Goal: Transaction & Acquisition: Purchase product/service

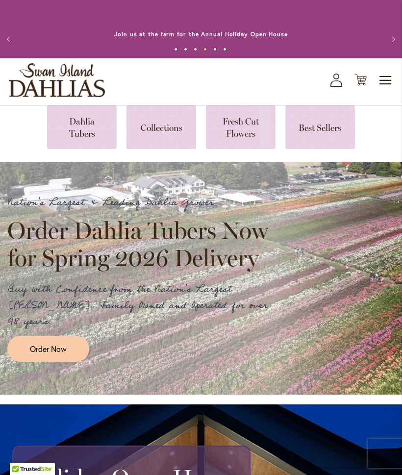
click at [84, 128] on link at bounding box center [82, 127] width 70 height 44
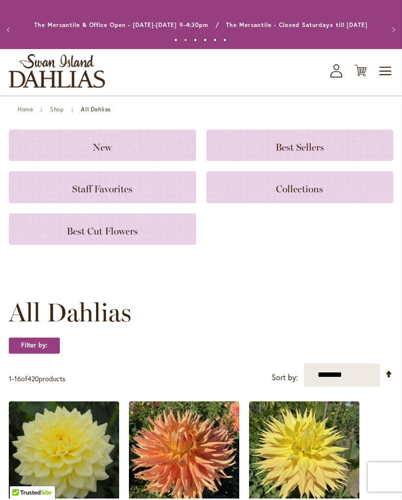
scroll to position [9, 0]
click at [121, 233] on span "Best Cut Flowers" at bounding box center [102, 231] width 71 height 12
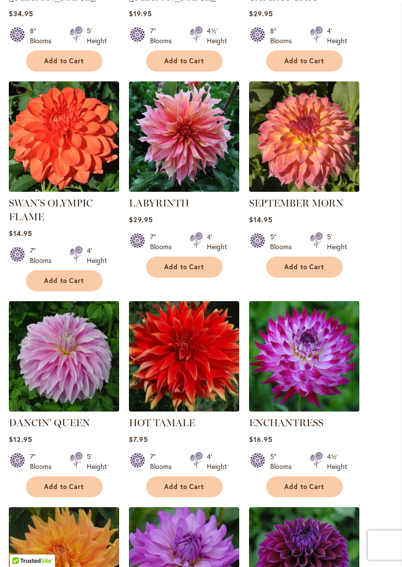
scroll to position [396, 0]
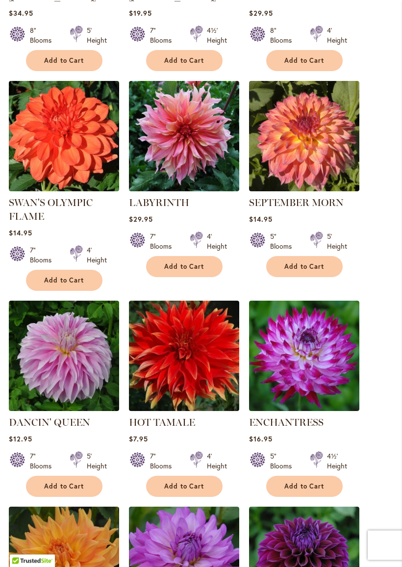
click at [311, 143] on img at bounding box center [304, 136] width 110 height 110
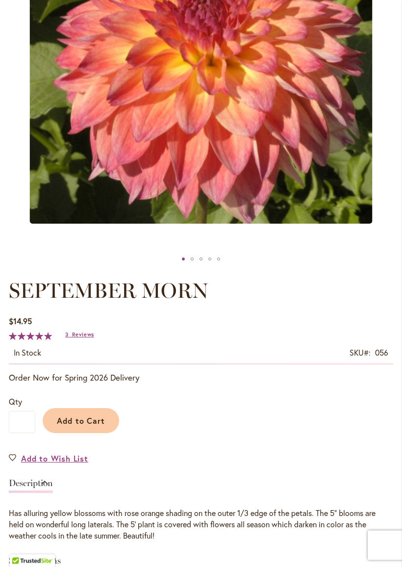
scroll to position [287, 0]
click at [87, 419] on span "Add to Cart" at bounding box center [81, 420] width 49 height 10
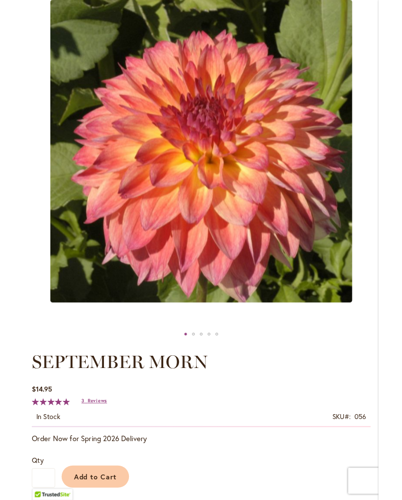
scroll to position [0, 0]
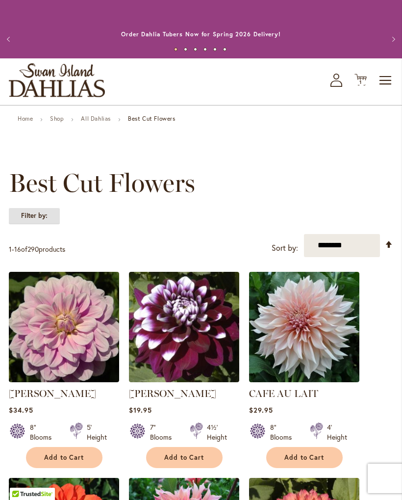
click at [38, 219] on strong "Filter by:" at bounding box center [34, 215] width 51 height 17
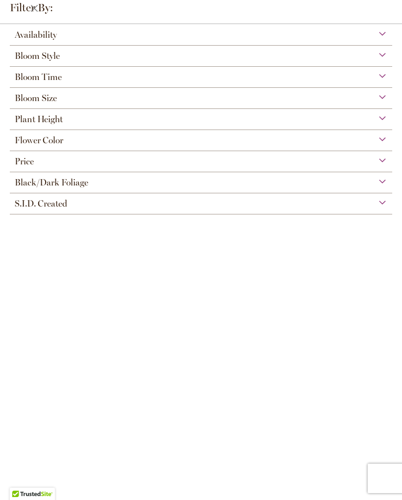
click at [140, 57] on div "Bloom Style" at bounding box center [201, 54] width 383 height 16
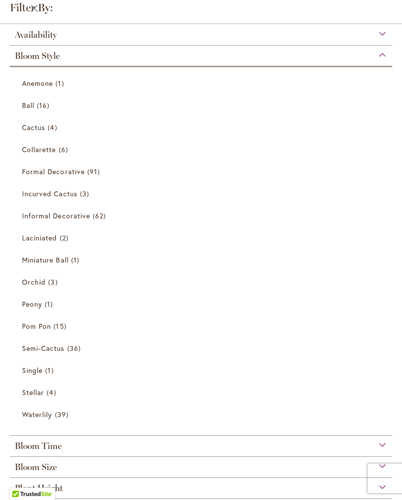
click at [30, 110] on span "Ball" at bounding box center [28, 105] width 12 height 9
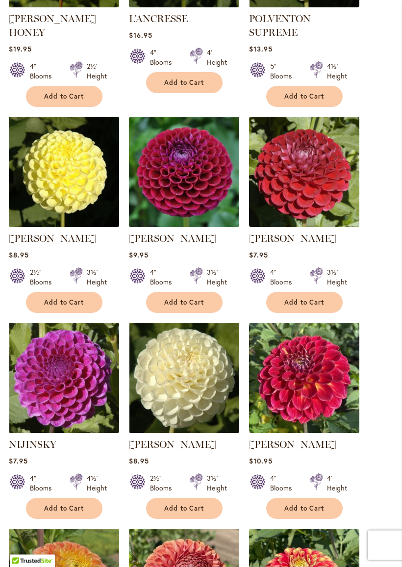
scroll to position [434, 0]
click at [188, 177] on img at bounding box center [184, 172] width 110 height 110
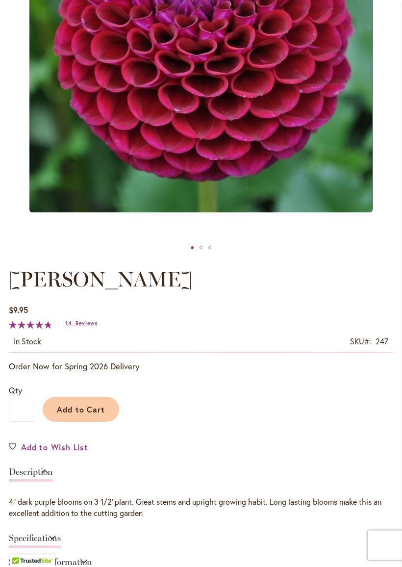
scroll to position [298, 0]
click at [83, 410] on span "Add to Cart" at bounding box center [81, 409] width 49 height 10
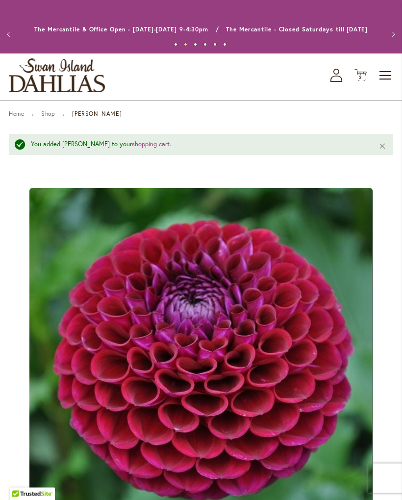
scroll to position [0, 0]
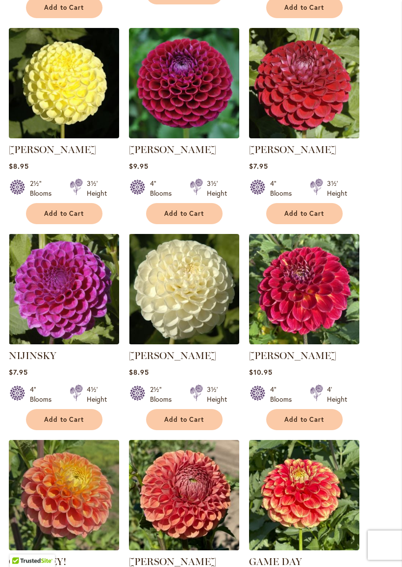
scroll to position [522, 0]
click at [66, 80] on img at bounding box center [64, 83] width 110 height 110
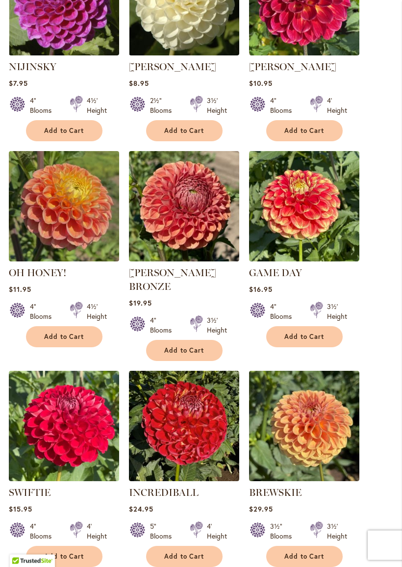
scroll to position [813, 0]
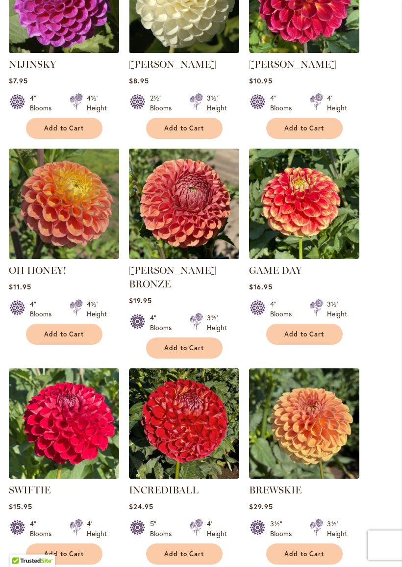
click at [44, 247] on img at bounding box center [64, 204] width 110 height 110
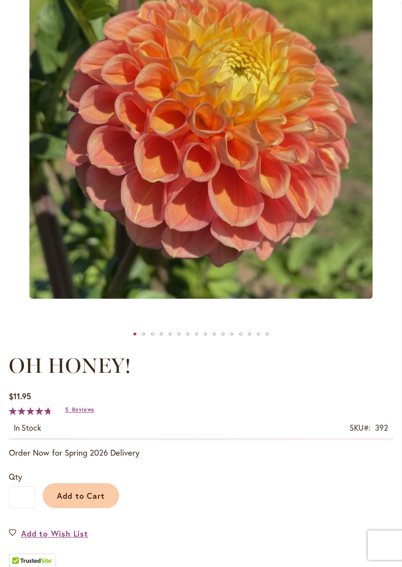
scroll to position [212, 0]
click at [83, 499] on span "Add to Cart" at bounding box center [81, 495] width 49 height 10
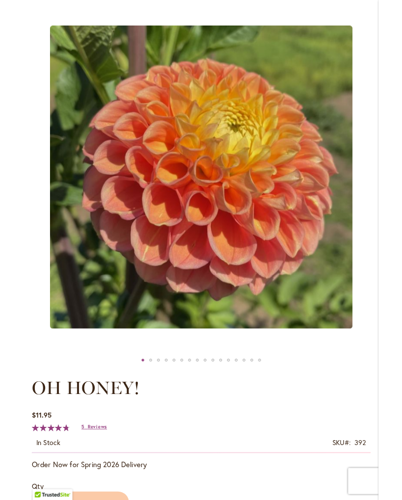
scroll to position [0, 0]
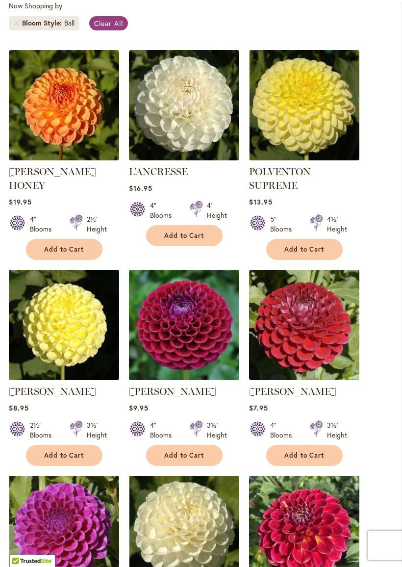
scroll to position [280, 0]
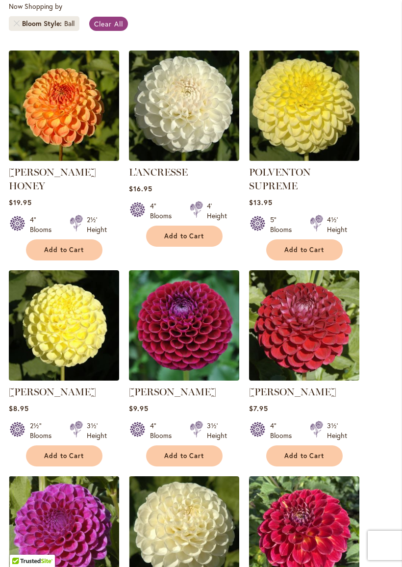
click at [111, 23] on span "Clear All" at bounding box center [108, 23] width 29 height 9
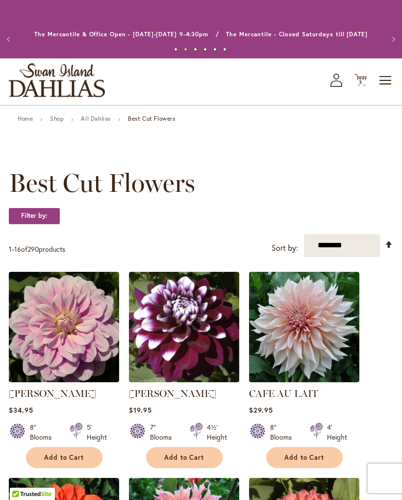
click at [158, 119] on strong "Best Cut Flowers" at bounding box center [152, 118] width 48 height 7
click at [388, 82] on span "Toggle Nav" at bounding box center [386, 81] width 15 height 20
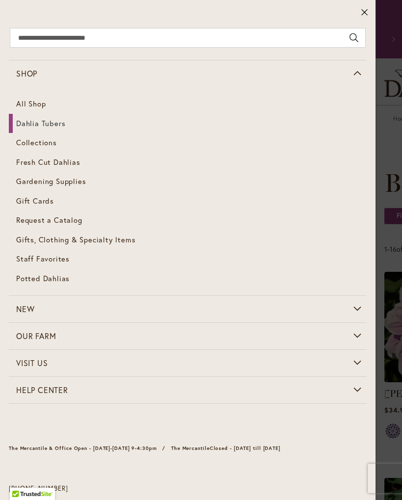
click at [40, 129] on link "Dahlia Tubers" at bounding box center [188, 124] width 358 height 20
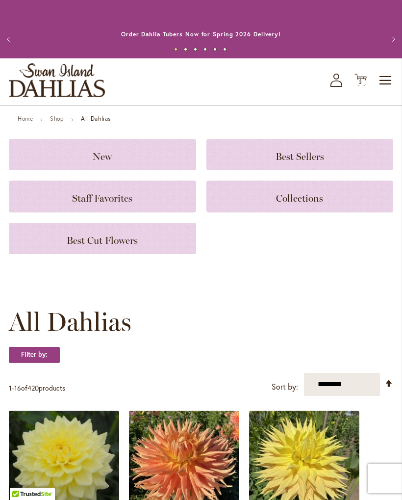
click at [300, 157] on span "Best Sellers" at bounding box center [300, 157] width 49 height 12
click at [145, 244] on div "Best Cut Flowers" at bounding box center [102, 238] width 187 height 31
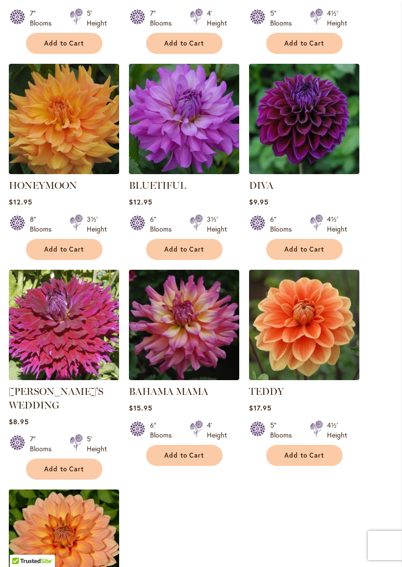
scroll to position [840, 0]
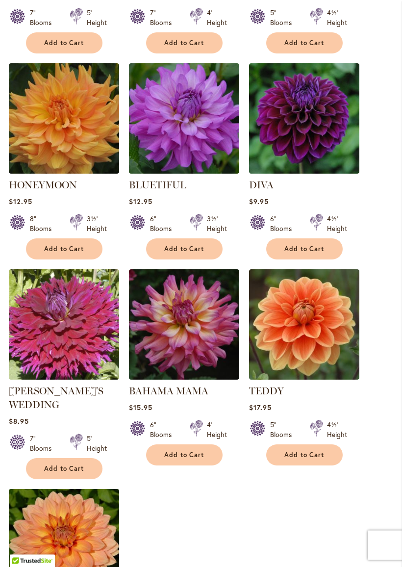
click at [317, 127] on img at bounding box center [304, 119] width 110 height 110
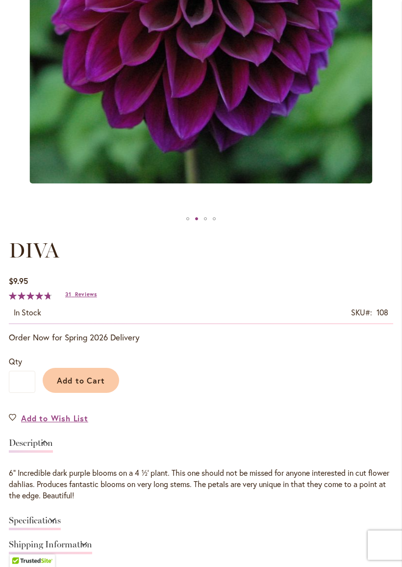
scroll to position [327, 0]
click at [89, 378] on span "Add to Cart" at bounding box center [81, 380] width 49 height 10
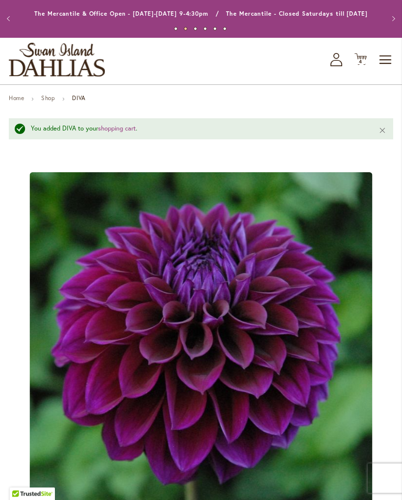
scroll to position [0, 0]
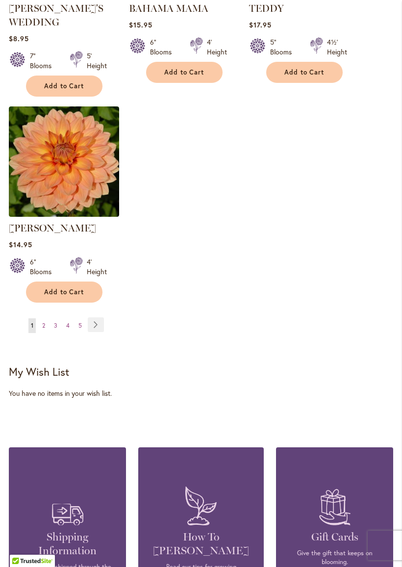
scroll to position [1227, 0]
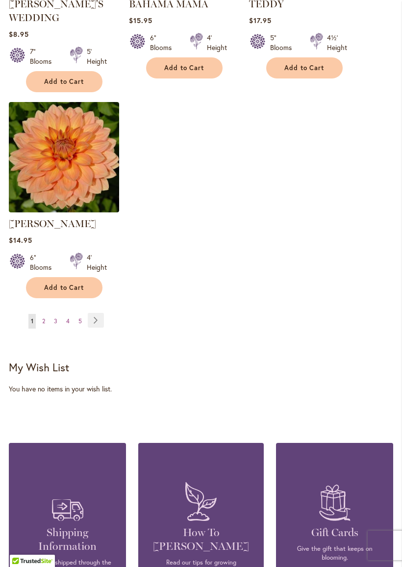
click at [100, 313] on link "Page Next" at bounding box center [96, 320] width 16 height 15
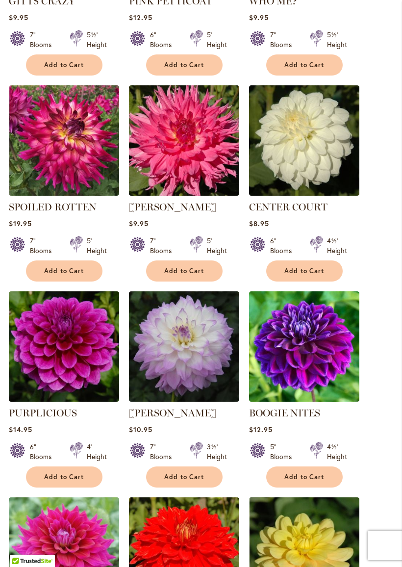
scroll to position [397, 0]
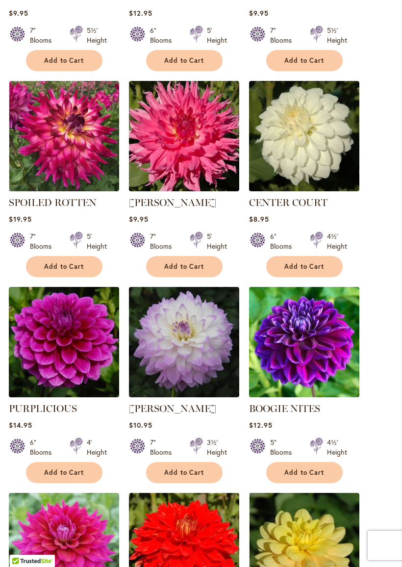
click at [187, 150] on img at bounding box center [184, 136] width 110 height 110
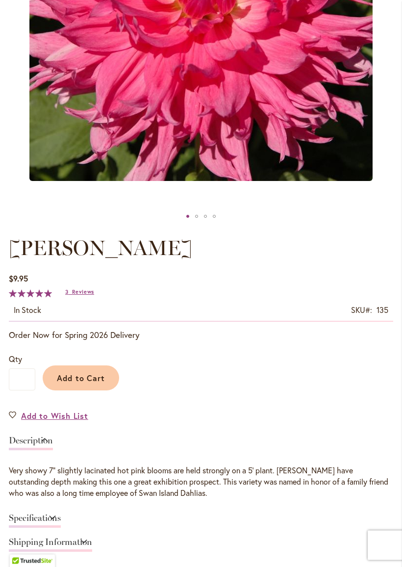
scroll to position [330, 0]
click at [78, 378] on span "Add to Cart" at bounding box center [81, 378] width 49 height 10
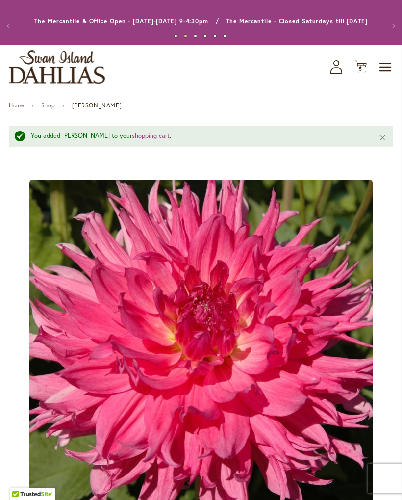
scroll to position [0, 0]
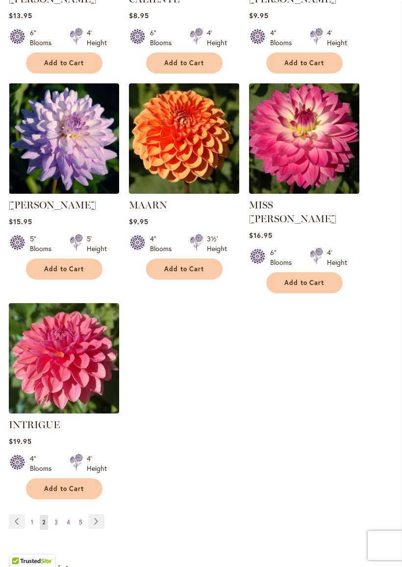
scroll to position [1013, 0]
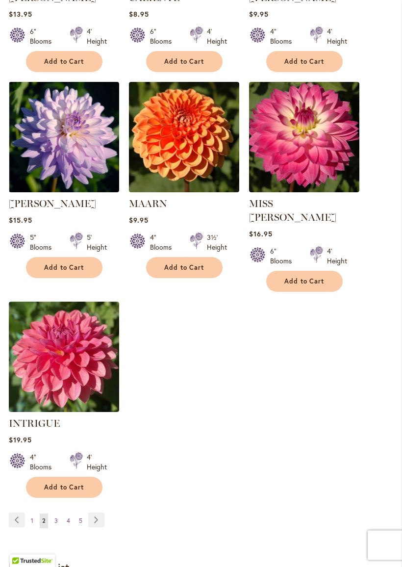
click at [98, 499] on link "Page Next" at bounding box center [96, 520] width 16 height 15
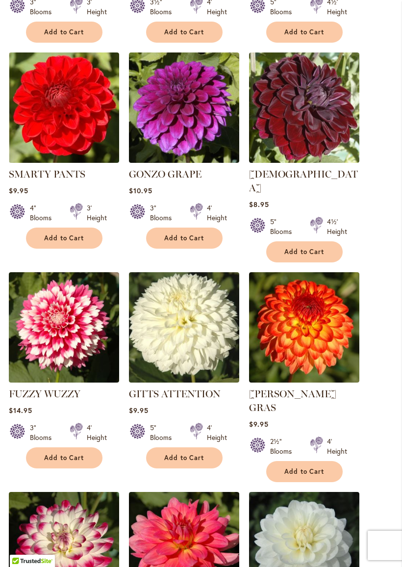
scroll to position [427, 0]
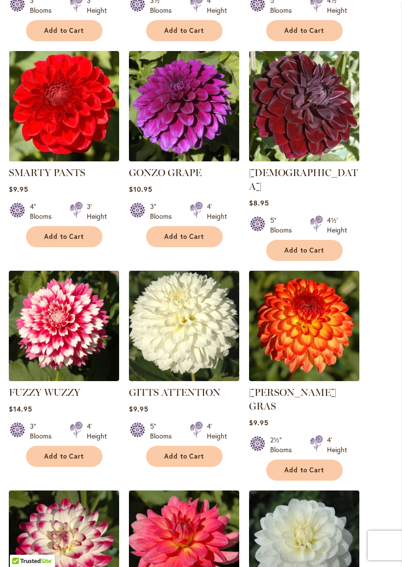
click at [301, 112] on img at bounding box center [304, 106] width 110 height 110
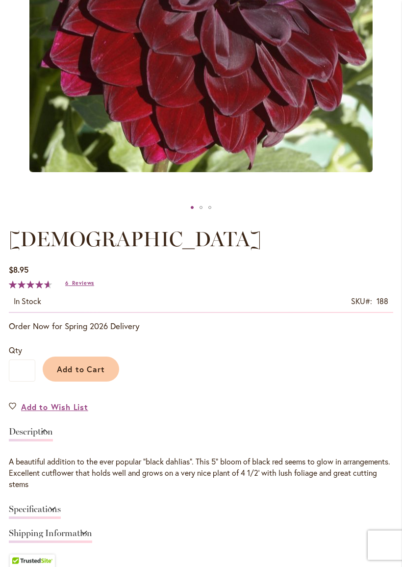
scroll to position [340, 0]
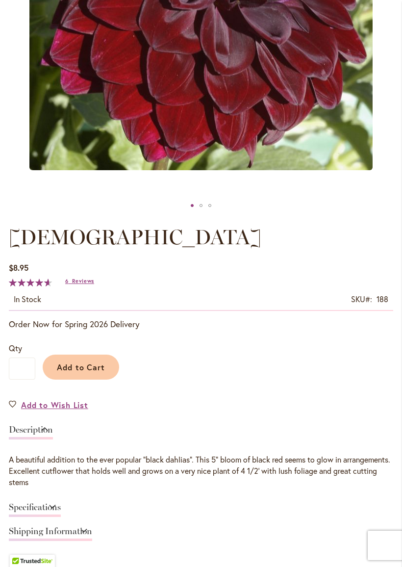
click at [84, 365] on span "Add to Cart" at bounding box center [81, 367] width 49 height 10
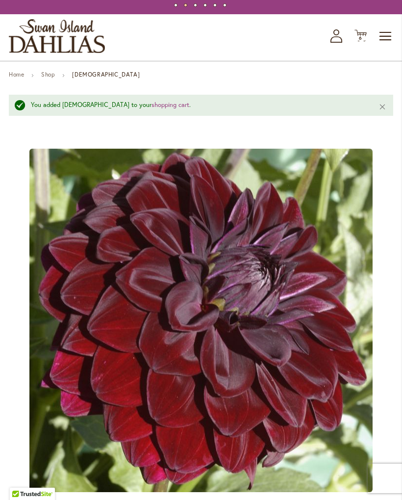
scroll to position [0, 0]
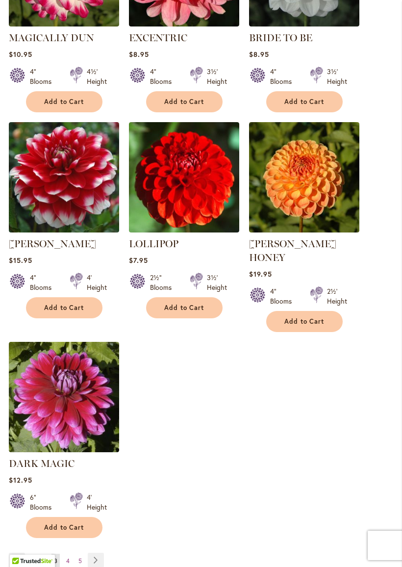
scroll to position [1002, 0]
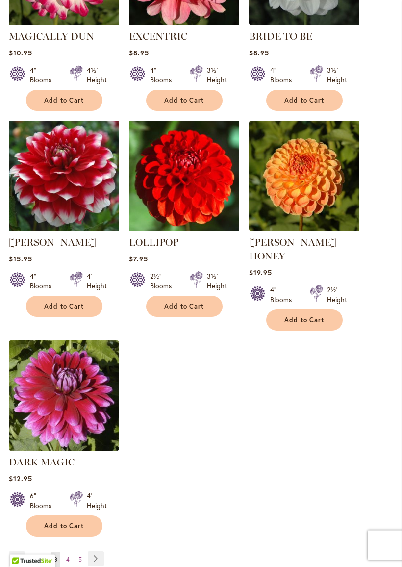
click at [97, 499] on link "Page Next" at bounding box center [96, 559] width 16 height 15
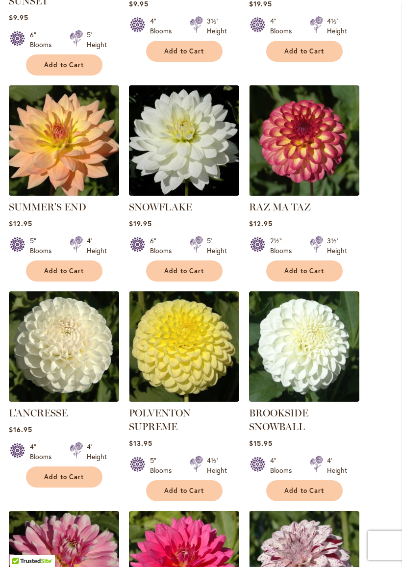
scroll to position [409, 0]
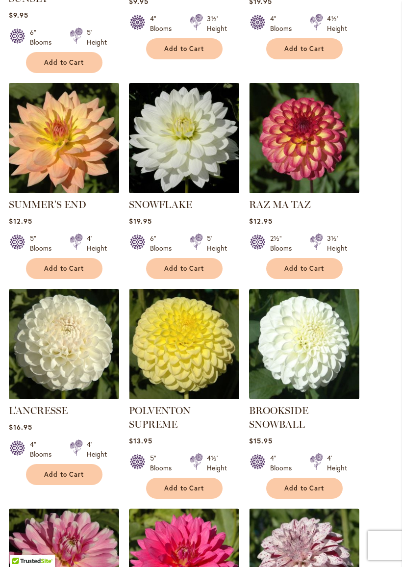
click at [301, 267] on span "Add to Cart" at bounding box center [304, 268] width 40 height 8
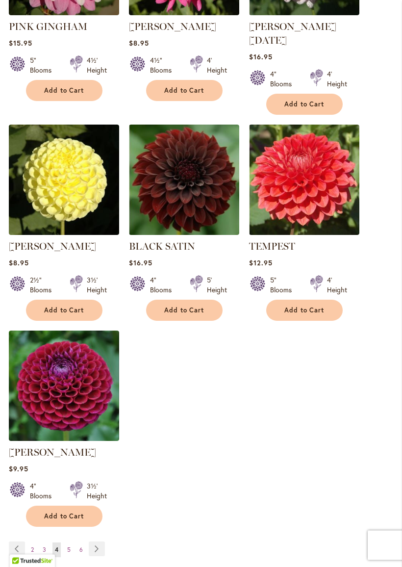
scroll to position [1044, 0]
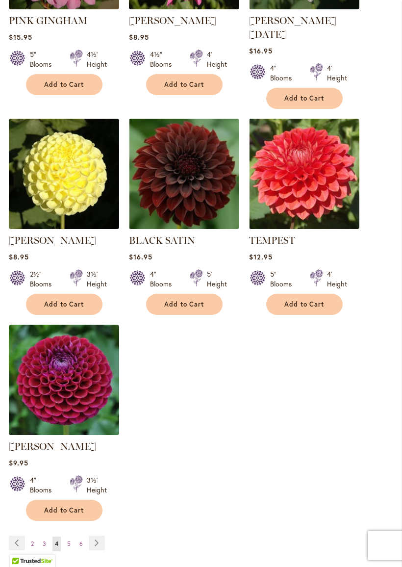
click at [63, 170] on img at bounding box center [64, 174] width 110 height 110
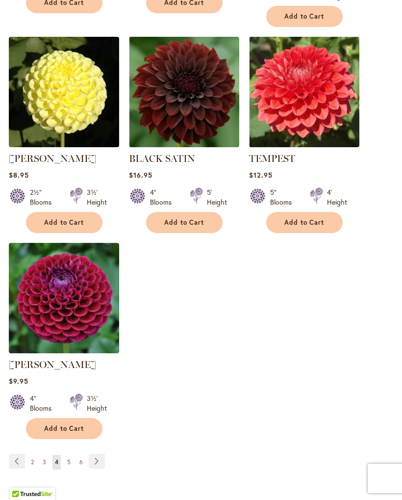
scroll to position [1071, 0]
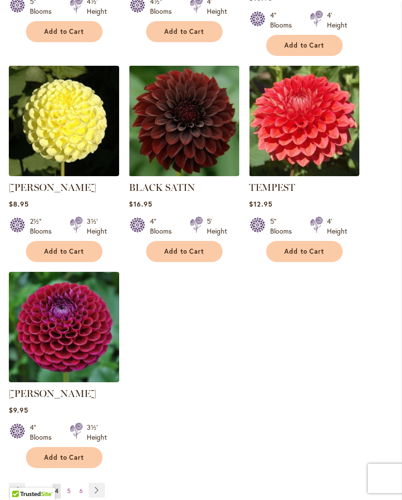
click at [69, 247] on span "Add to Cart" at bounding box center [64, 251] width 40 height 8
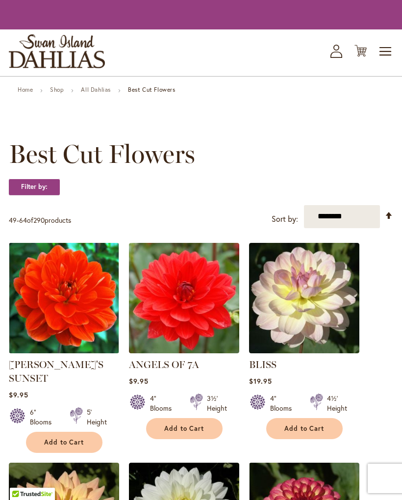
scroll to position [1071, 0]
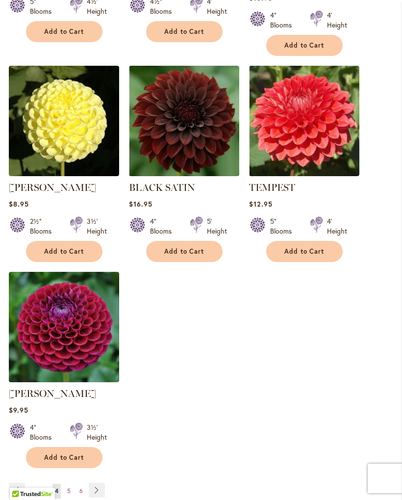
click at [98, 483] on link "Page Next" at bounding box center [97, 490] width 16 height 15
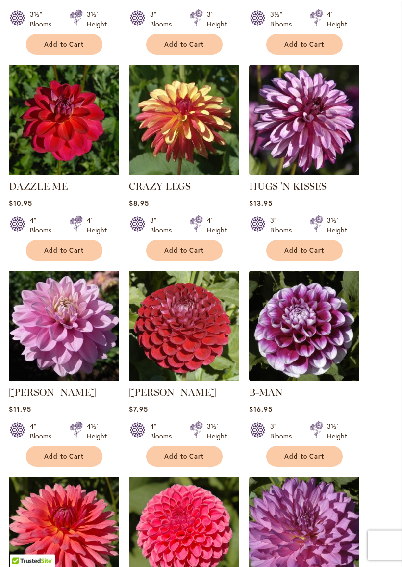
scroll to position [413, 0]
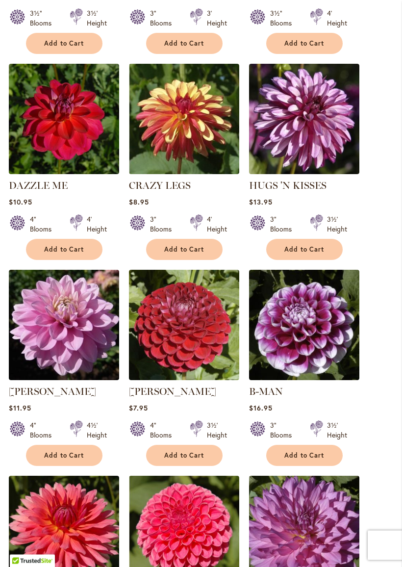
click at [195, 246] on span "Add to Cart" at bounding box center [184, 250] width 40 height 8
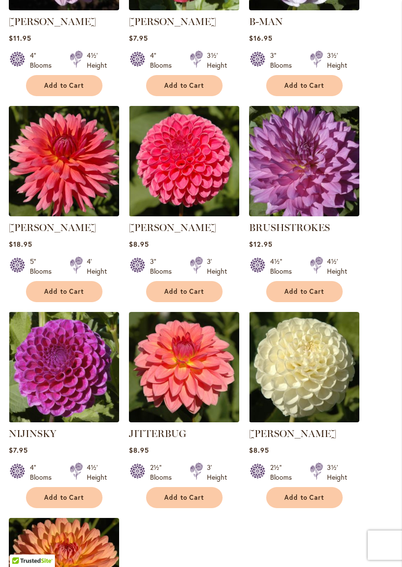
scroll to position [809, 0]
click at [211, 185] on img at bounding box center [184, 161] width 110 height 110
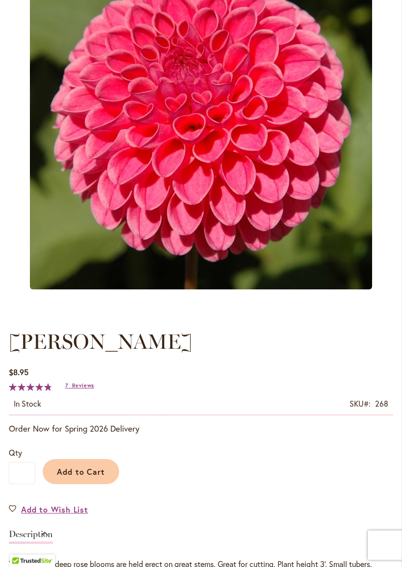
click at [75, 467] on span "Add to Cart" at bounding box center [81, 472] width 49 height 10
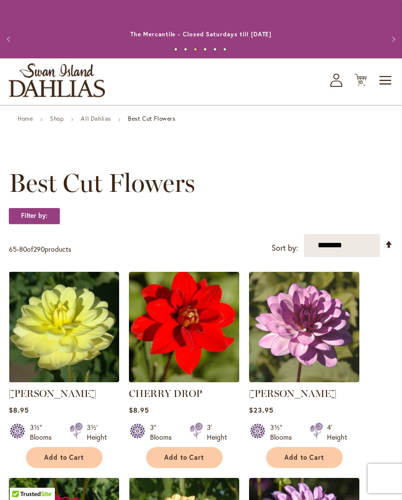
click at [362, 76] on icon "Cart .cls-1 { fill: #231f20; }" at bounding box center [361, 80] width 12 height 12
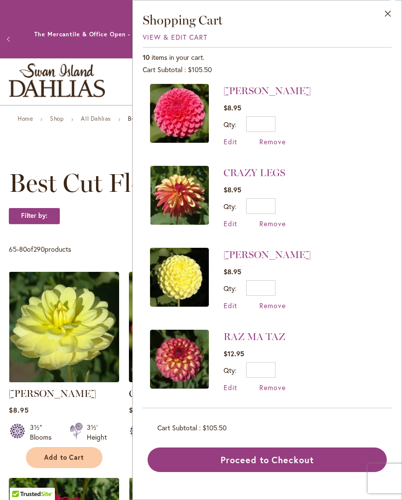
scroll to position [2, 0]
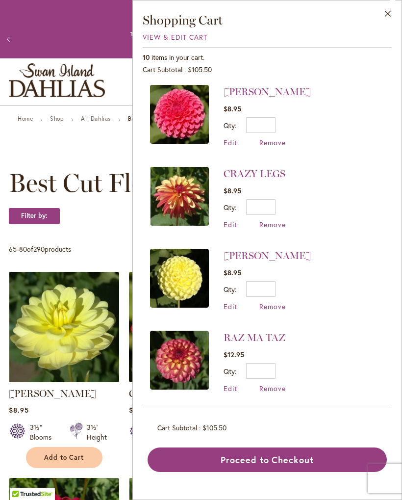
click at [384, 15] on button "Close" at bounding box center [388, 15] width 27 height 31
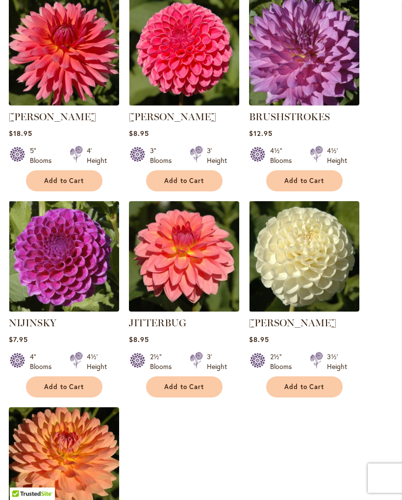
scroll to position [893, 0]
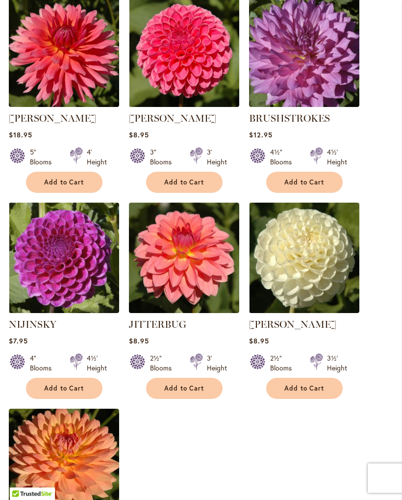
click at [64, 51] on img at bounding box center [64, 52] width 110 height 110
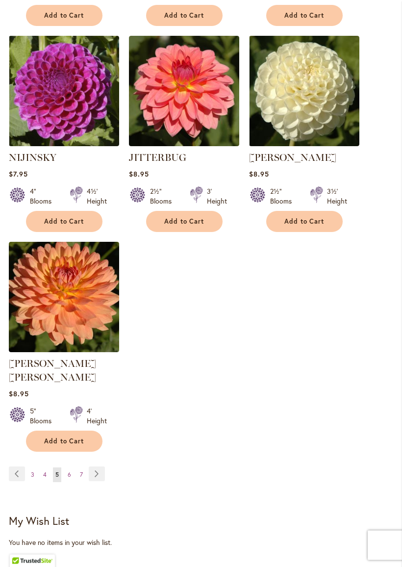
scroll to position [1061, 0]
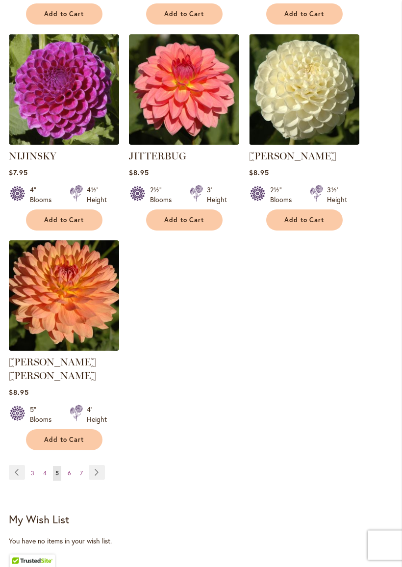
click at [100, 465] on link "Page Next" at bounding box center [97, 472] width 16 height 15
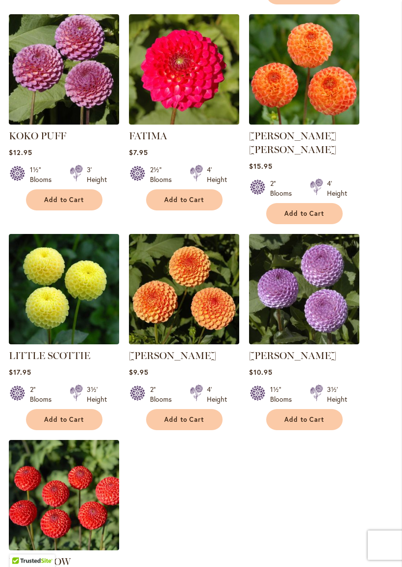
scroll to position [917, 0]
click at [193, 248] on img at bounding box center [184, 289] width 110 height 110
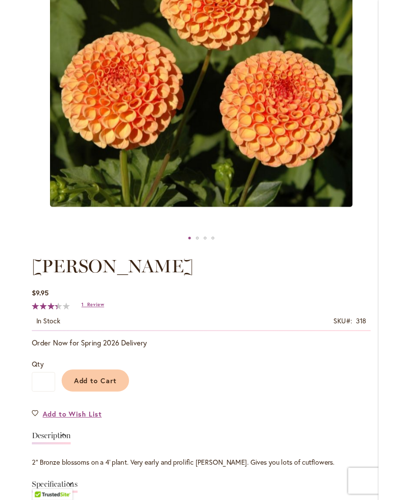
scroll to position [275, 0]
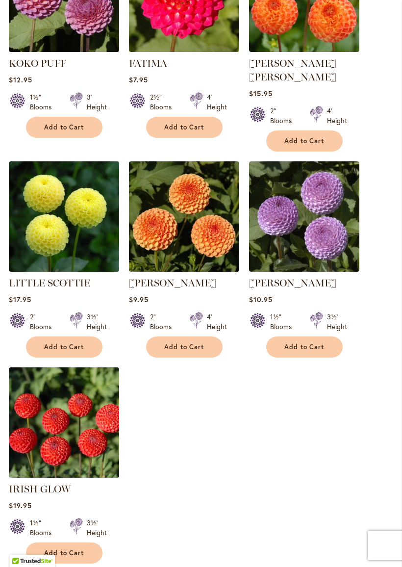
scroll to position [987, 0]
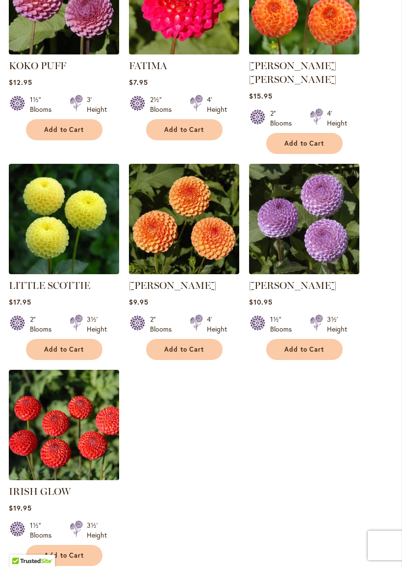
click at [63, 345] on span "Add to Cart" at bounding box center [64, 349] width 40 height 8
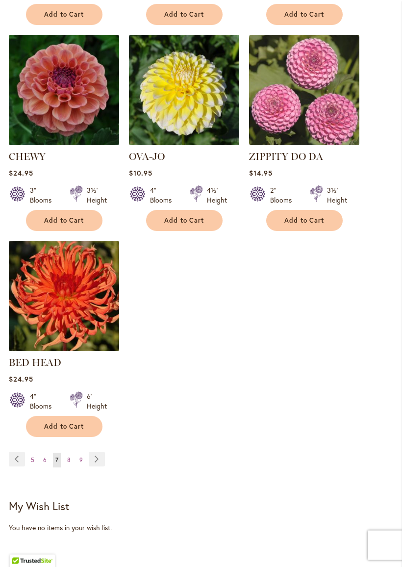
scroll to position [1091, 0]
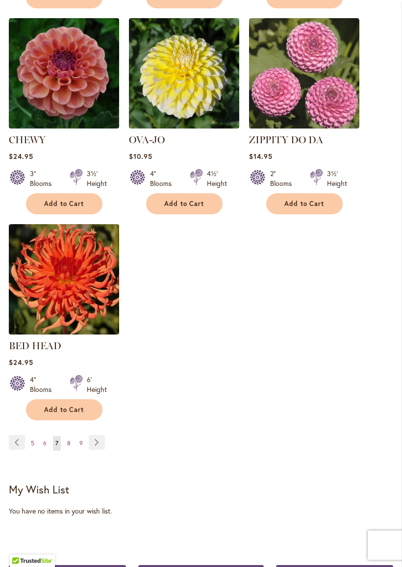
click at [98, 435] on link "Page Next" at bounding box center [97, 442] width 16 height 15
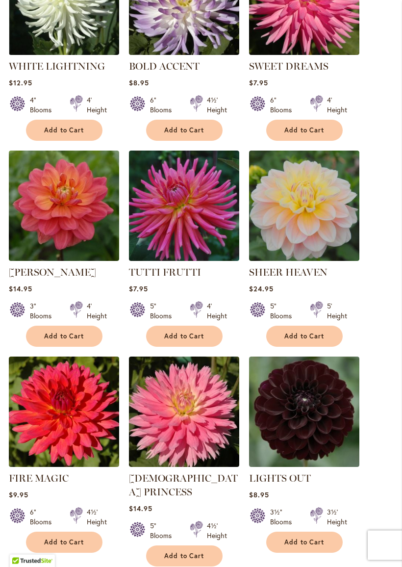
scroll to position [534, 0]
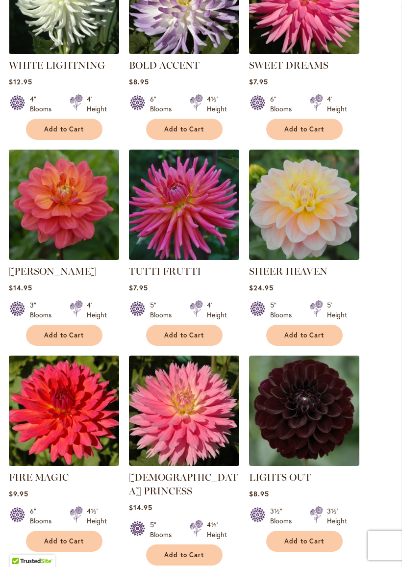
click at [187, 195] on img at bounding box center [184, 205] width 110 height 110
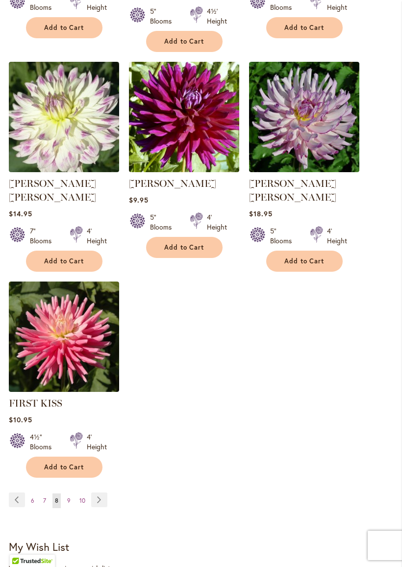
scroll to position [1054, 0]
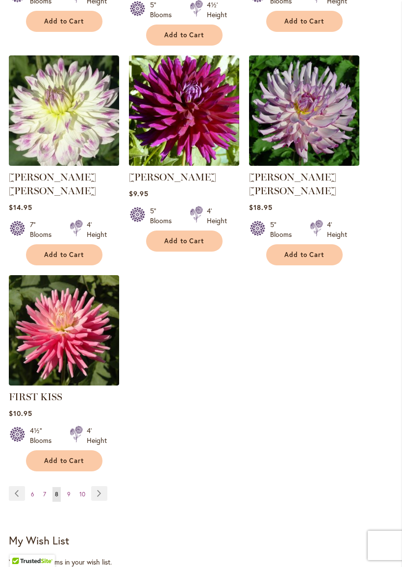
click at [68, 310] on img at bounding box center [64, 330] width 110 height 110
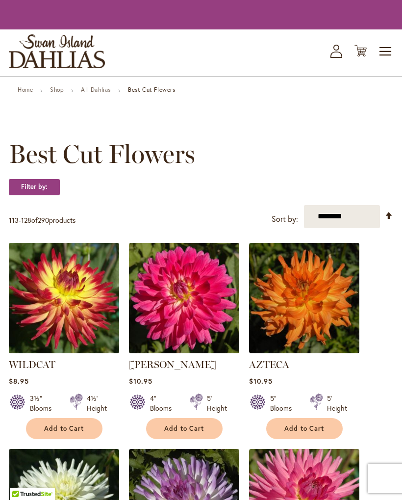
scroll to position [1081, 0]
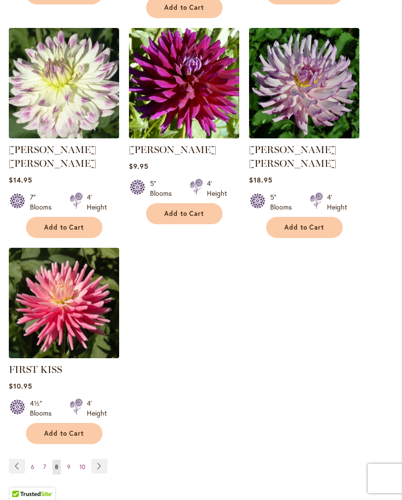
click at [102, 459] on link "Page Next" at bounding box center [99, 466] width 16 height 15
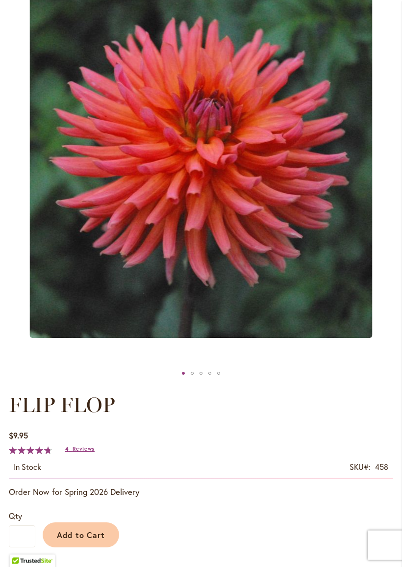
scroll to position [173, 0]
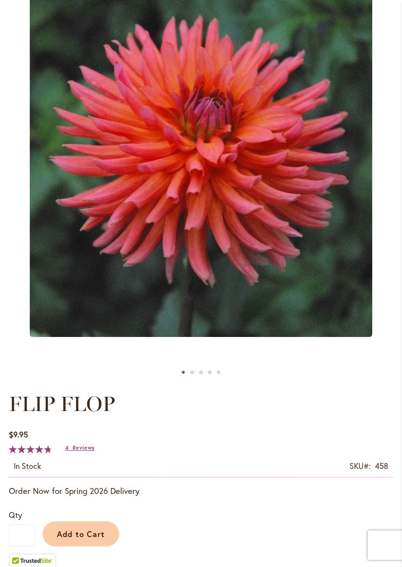
click at [86, 499] on span "Add to Cart" at bounding box center [81, 534] width 49 height 10
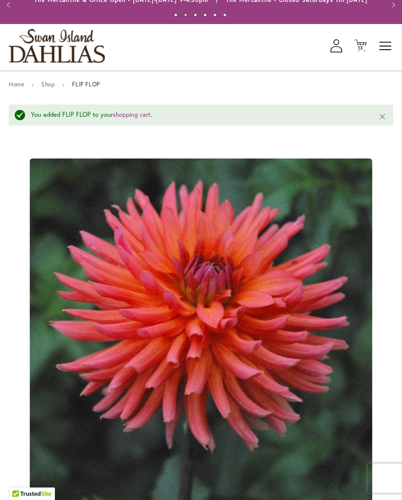
scroll to position [0, 0]
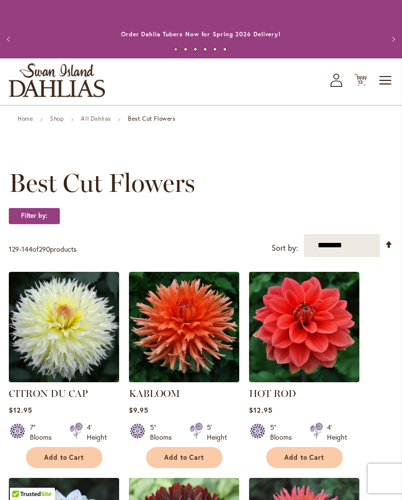
click at [366, 77] on icon at bounding box center [361, 80] width 12 height 12
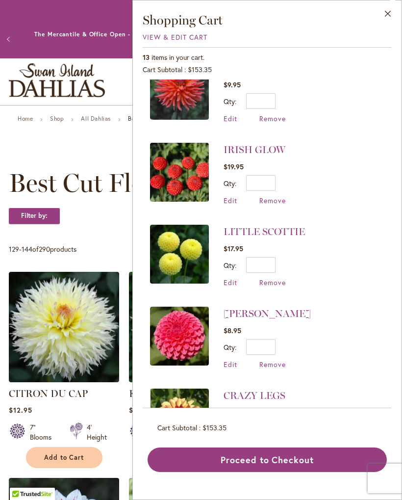
scroll to position [27, 0]
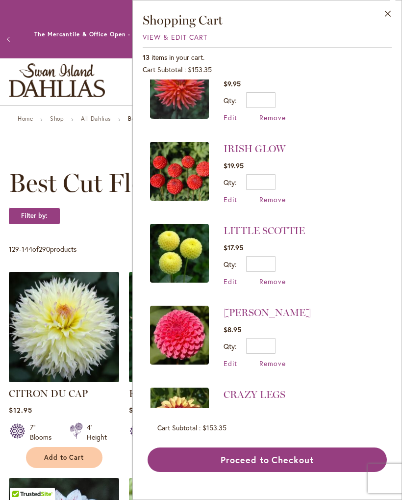
click at [272, 201] on span "Remove" at bounding box center [272, 199] width 26 height 9
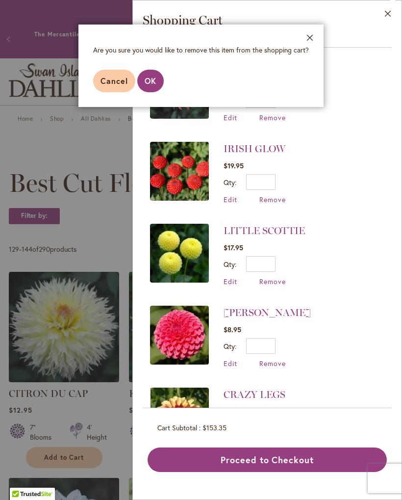
click at [156, 76] on span "OK" at bounding box center [151, 81] width 12 height 10
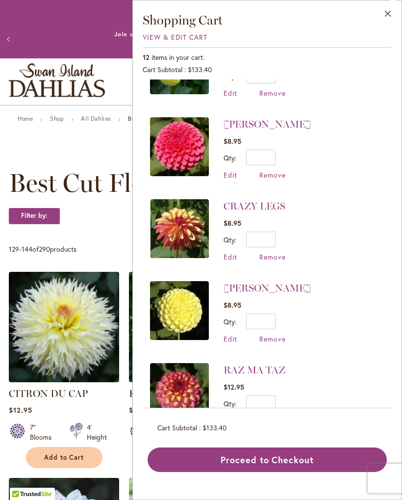
scroll to position [134, 0]
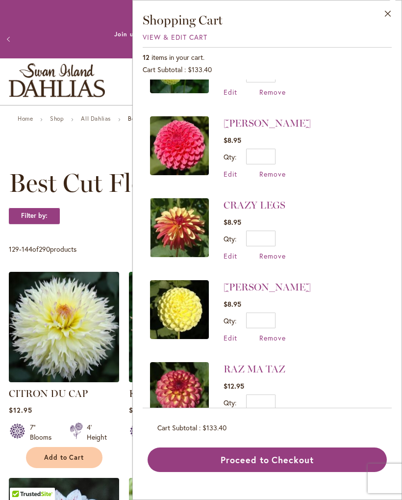
click at [251, 286] on link "[PERSON_NAME]" at bounding box center [267, 287] width 87 height 12
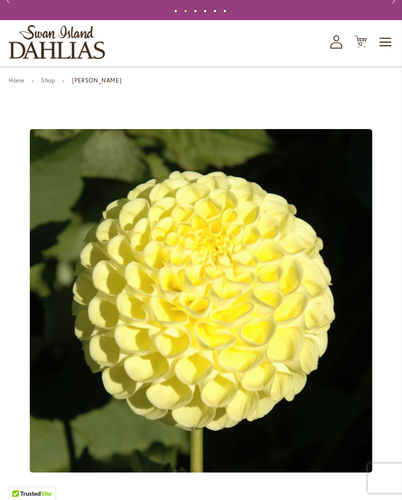
scroll to position [28, 0]
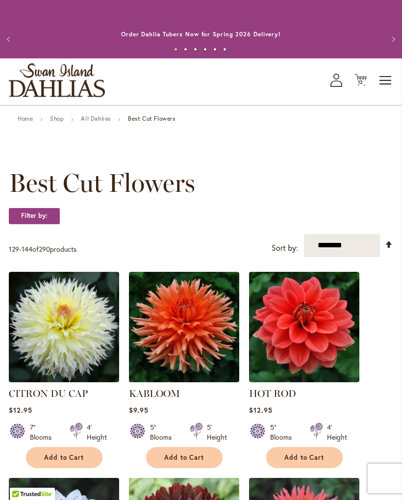
click at [364, 81] on span "12 12 items" at bounding box center [361, 82] width 10 height 5
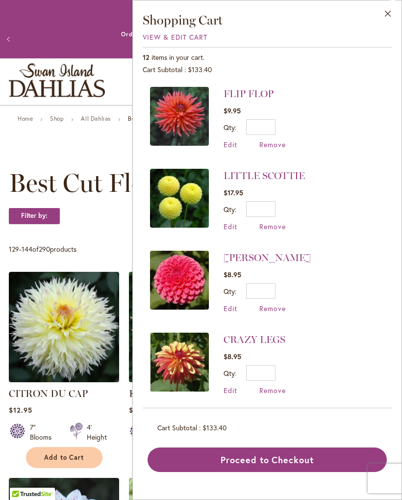
click at [252, 176] on link "LITTLE SCOTTIE" at bounding box center [264, 176] width 81 height 12
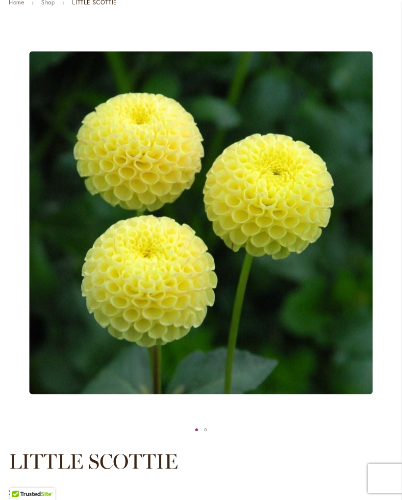
scroll to position [36, 0]
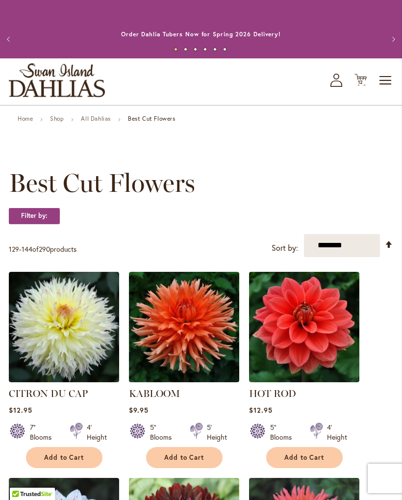
click at [364, 77] on icon "Cart .cls-1 { fill: #231f20; }" at bounding box center [361, 80] width 12 height 12
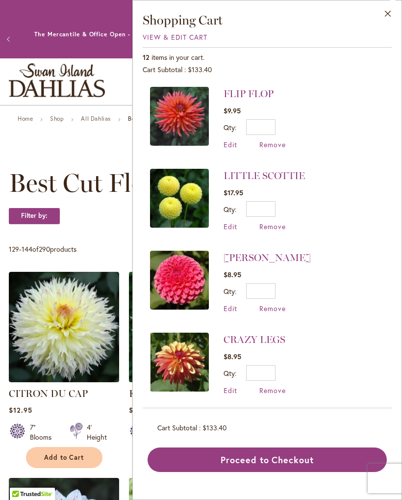
click at [276, 230] on span "Remove" at bounding box center [272, 226] width 26 height 9
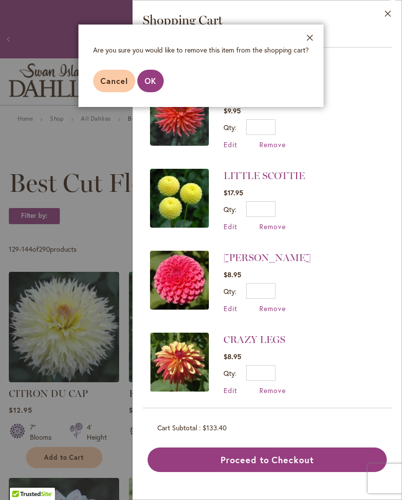
click at [152, 88] on button "OK" at bounding box center [150, 81] width 26 height 23
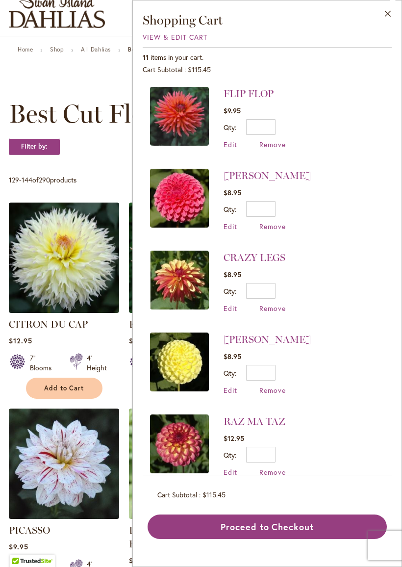
click at [390, 14] on button "Close" at bounding box center [388, 15] width 27 height 31
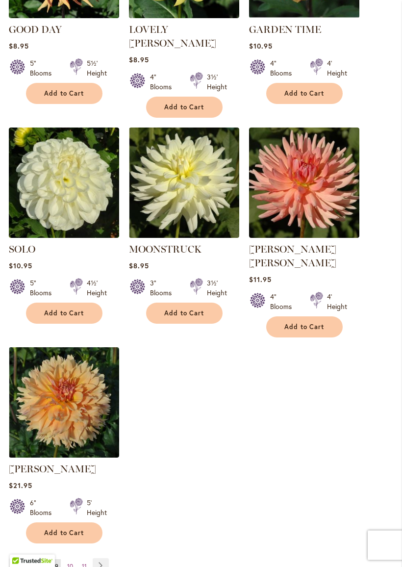
scroll to position [1005, 0]
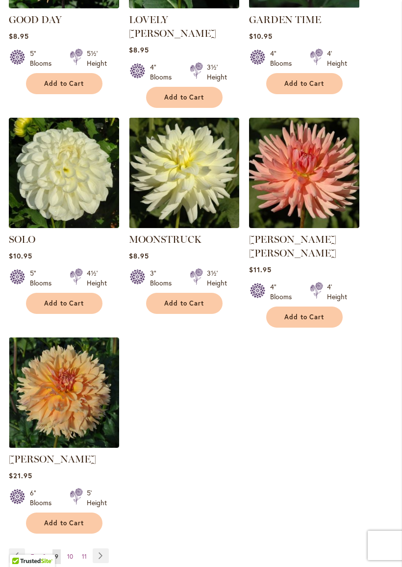
click at [323, 175] on img at bounding box center [304, 173] width 110 height 110
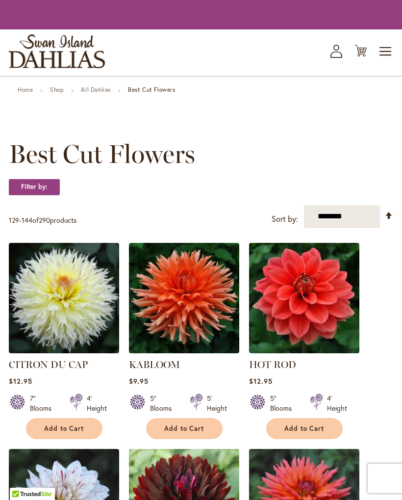
scroll to position [1033, 0]
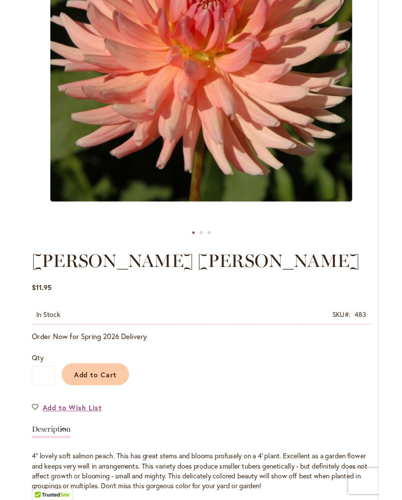
scroll to position [278, 0]
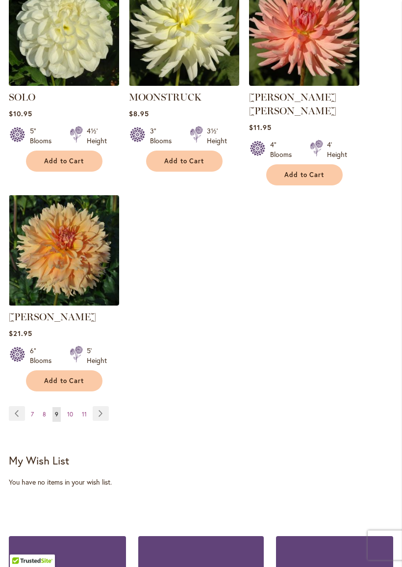
scroll to position [1148, 0]
click at [102, 406] on link "Page Next" at bounding box center [101, 413] width 16 height 15
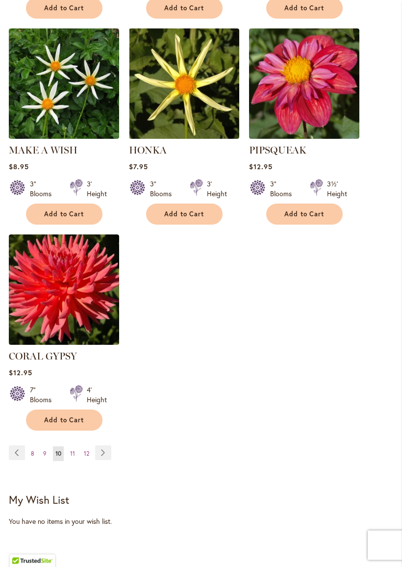
scroll to position [1082, 0]
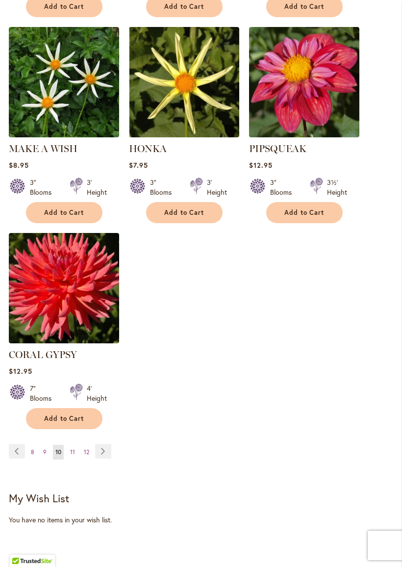
click at [70, 281] on img at bounding box center [64, 288] width 110 height 110
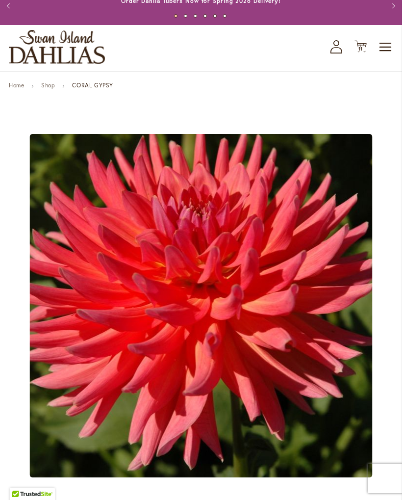
scroll to position [18, 0]
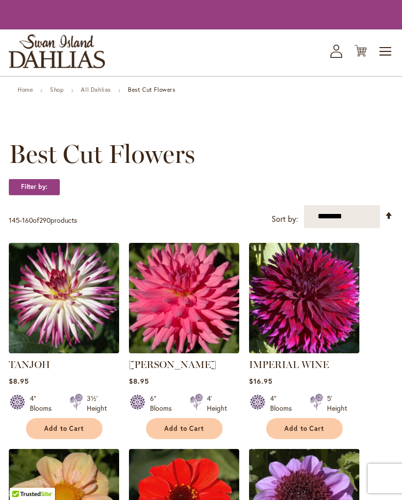
scroll to position [1110, 0]
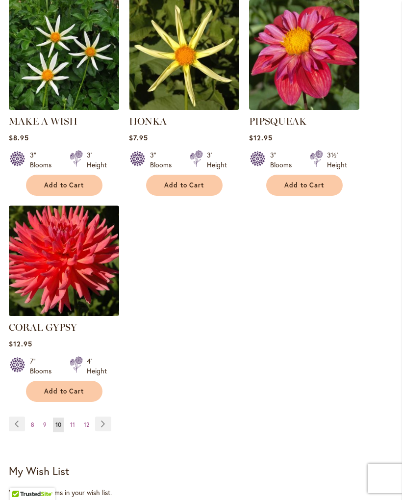
click at [105, 416] on link "Page Next" at bounding box center [103, 423] width 16 height 15
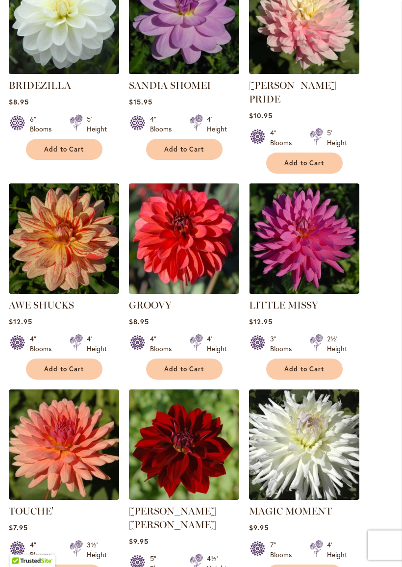
scroll to position [308, 0]
click at [69, 234] on img at bounding box center [64, 238] width 110 height 110
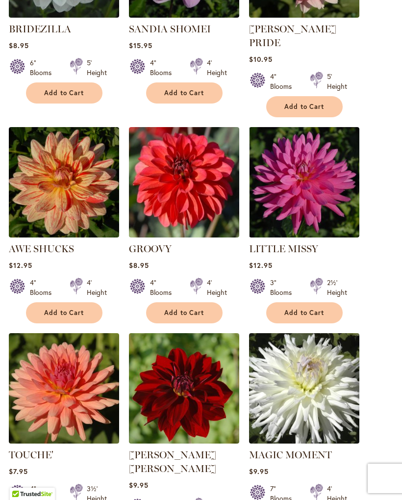
scroll to position [335, 0]
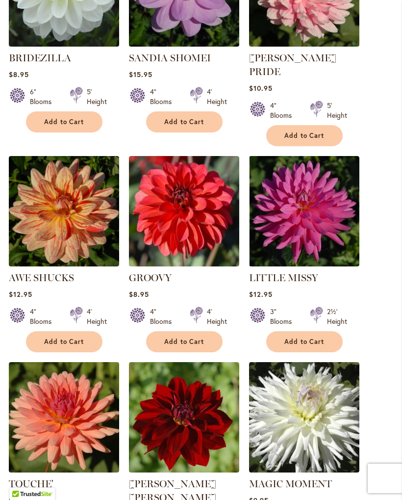
click at [67, 337] on span "Add to Cart" at bounding box center [64, 341] width 40 height 8
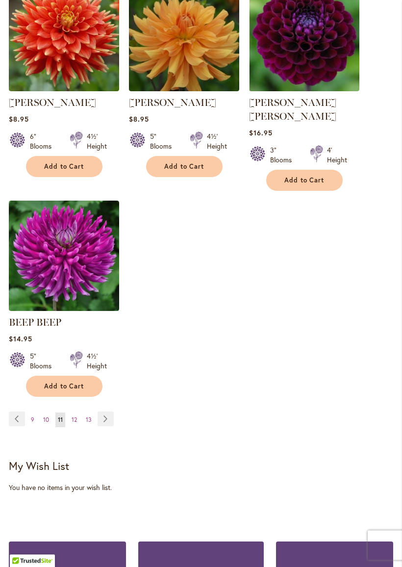
scroll to position [1181, 0]
click at [108, 411] on link "Page Next" at bounding box center [106, 418] width 16 height 15
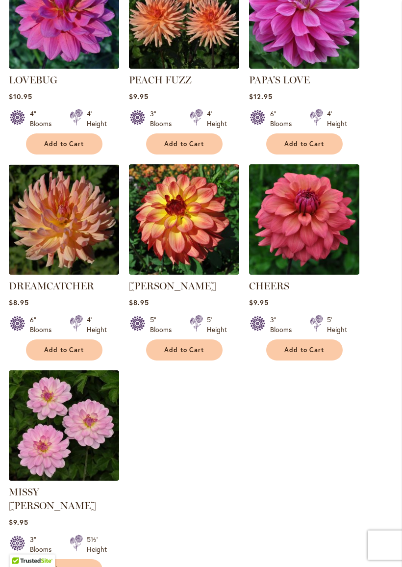
scroll to position [931, 0]
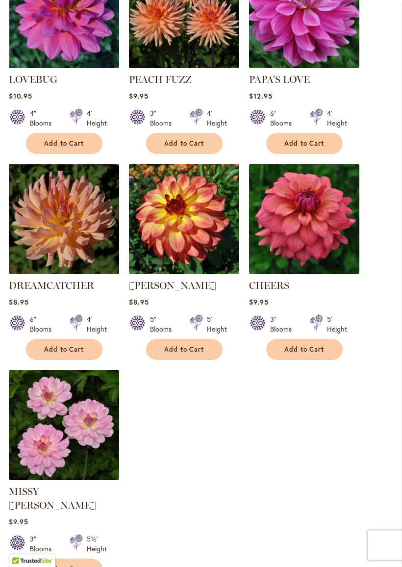
click at [309, 230] on img at bounding box center [304, 219] width 110 height 110
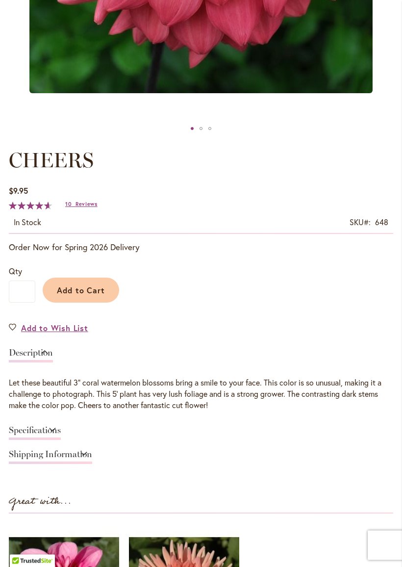
scroll to position [418, 0]
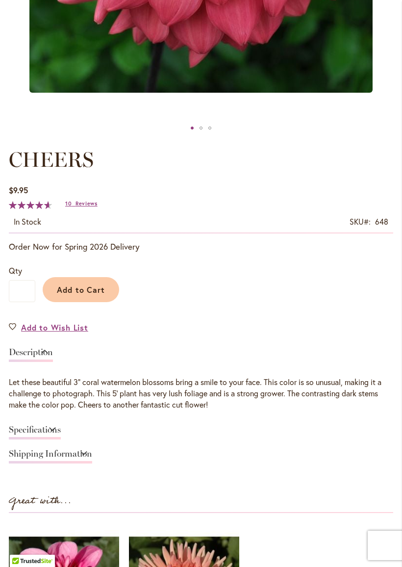
click at [88, 291] on span "Add to Cart" at bounding box center [81, 289] width 49 height 10
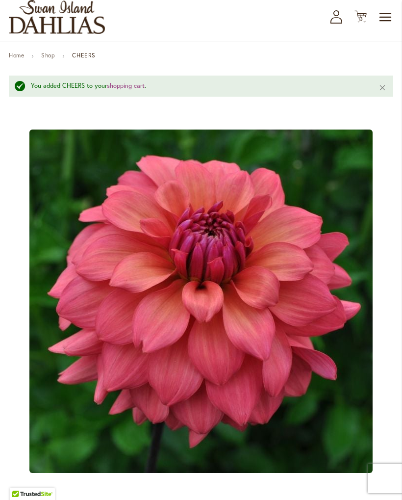
scroll to position [0, 0]
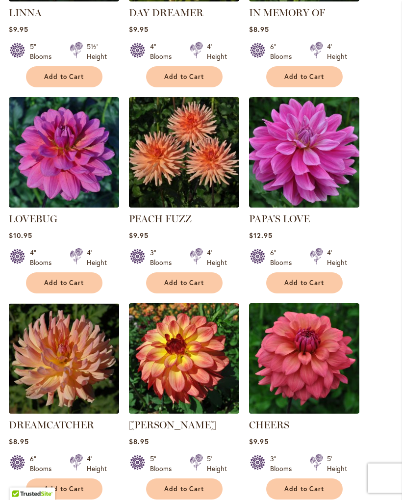
scroll to position [792, 0]
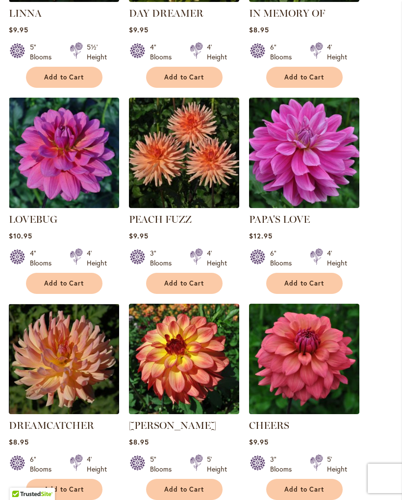
click at [191, 151] on img at bounding box center [184, 153] width 110 height 110
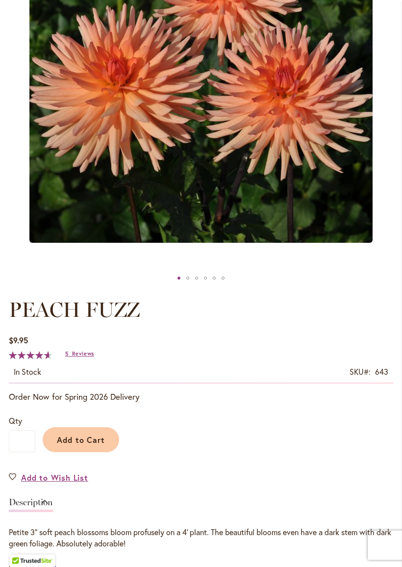
click at [84, 439] on span "Add to Cart" at bounding box center [81, 440] width 49 height 10
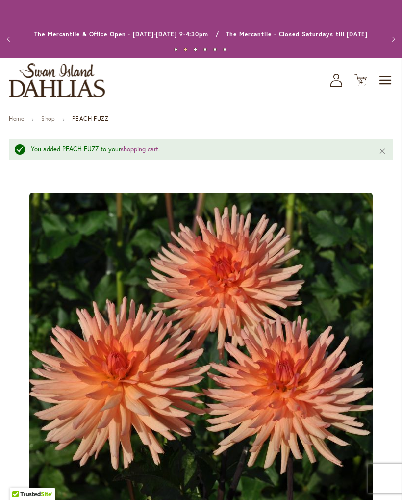
click at [363, 80] on span "14" at bounding box center [361, 82] width 6 height 6
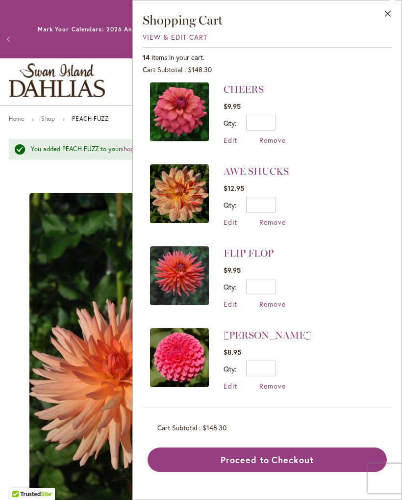
scroll to position [87, 0]
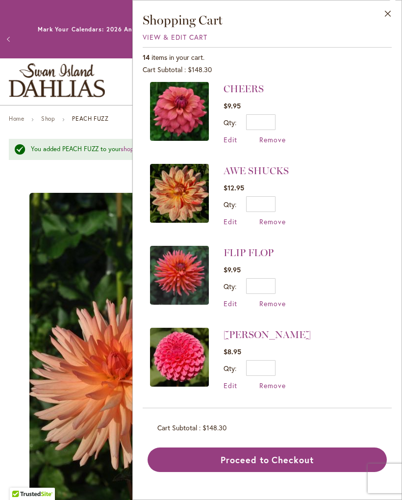
click at [277, 307] on span "Remove" at bounding box center [272, 303] width 26 height 9
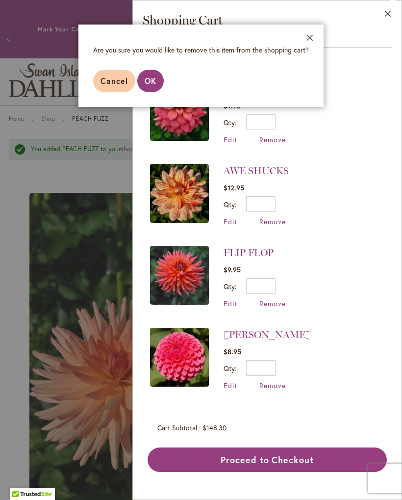
click at [150, 82] on span "OK" at bounding box center [151, 81] width 12 height 10
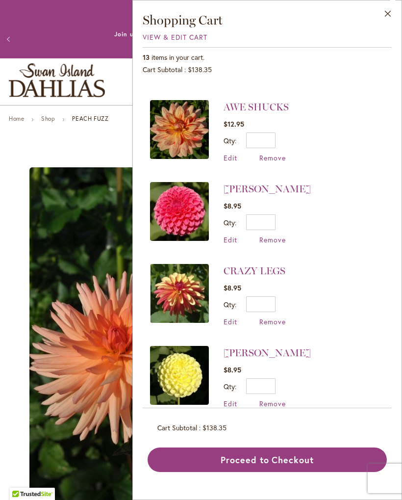
scroll to position [151, 0]
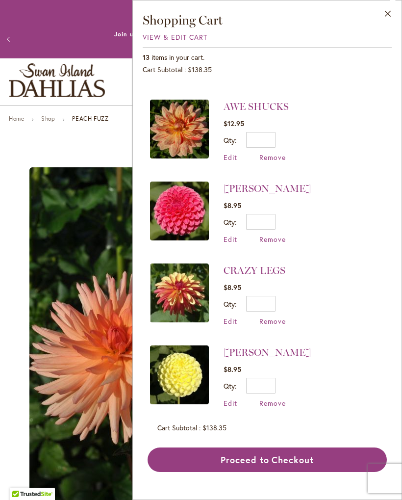
click at [278, 324] on span "Remove" at bounding box center [272, 320] width 26 height 9
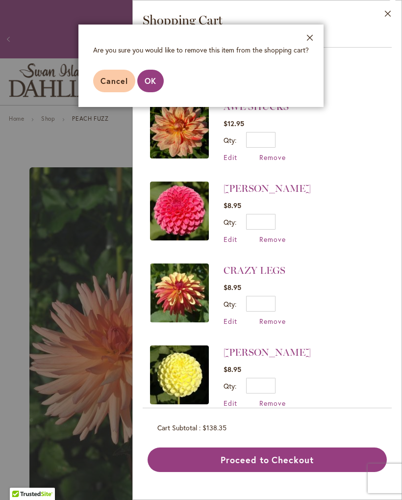
click at [153, 83] on span "OK" at bounding box center [151, 81] width 12 height 10
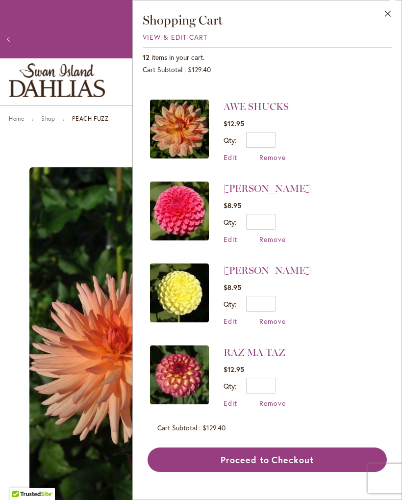
scroll to position [0, 0]
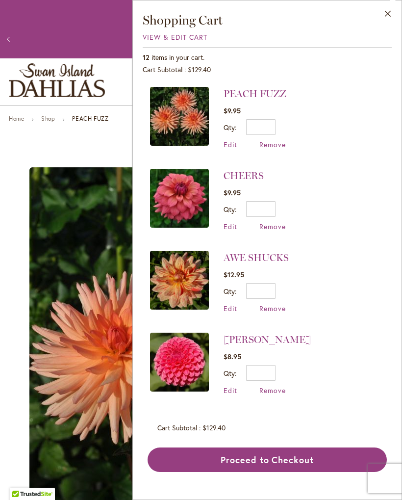
click at [235, 468] on button "Proceed to Checkout" at bounding box center [267, 459] width 239 height 25
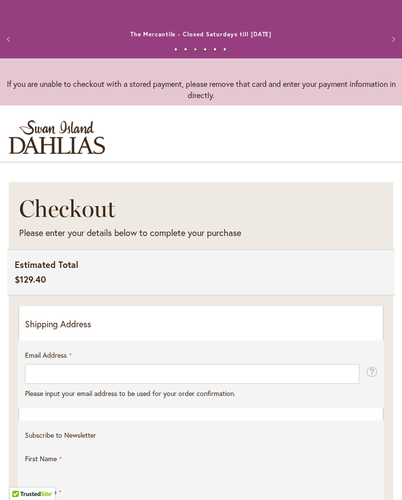
select select "**"
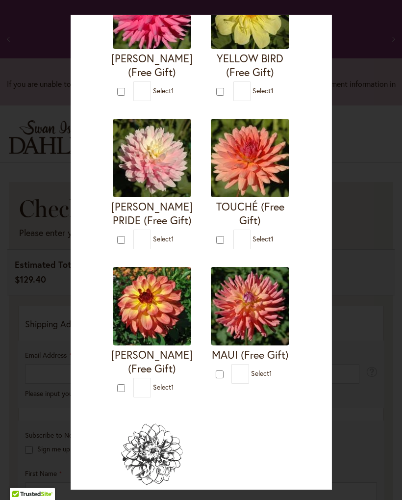
scroll to position [861, 0]
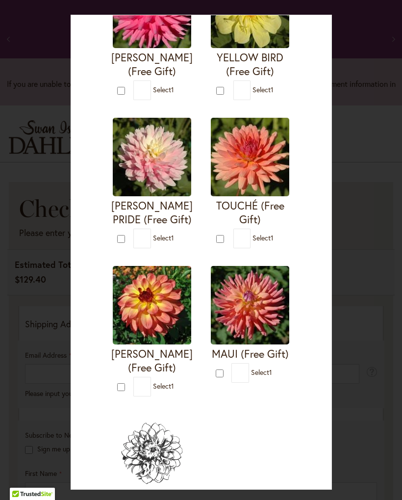
type input "*"
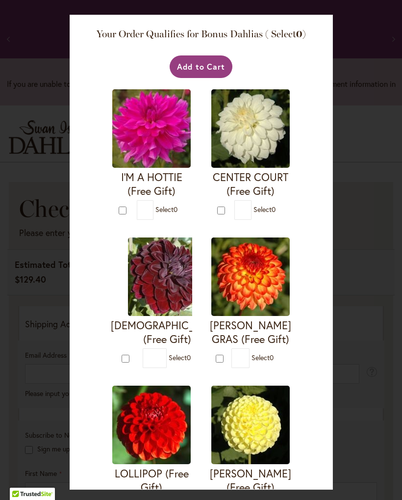
scroll to position [0, 0]
click at [209, 68] on button "Add to Cart" at bounding box center [201, 66] width 63 height 23
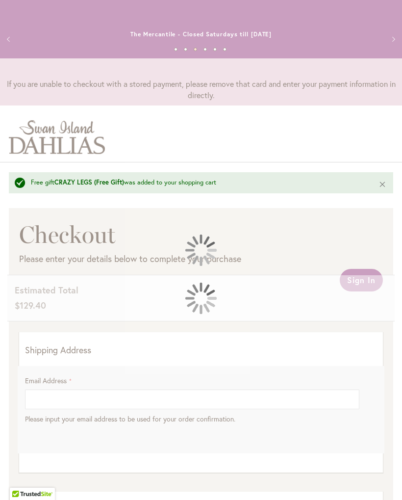
select select "**"
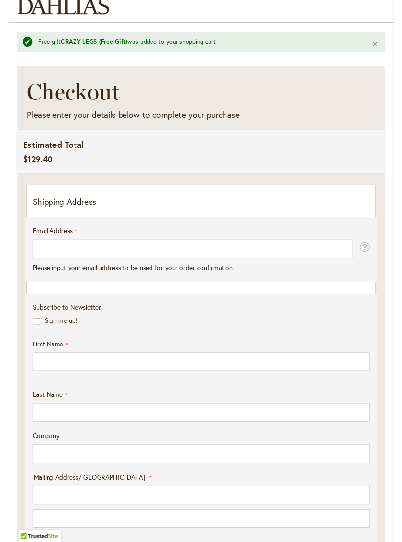
scroll to position [154, 0]
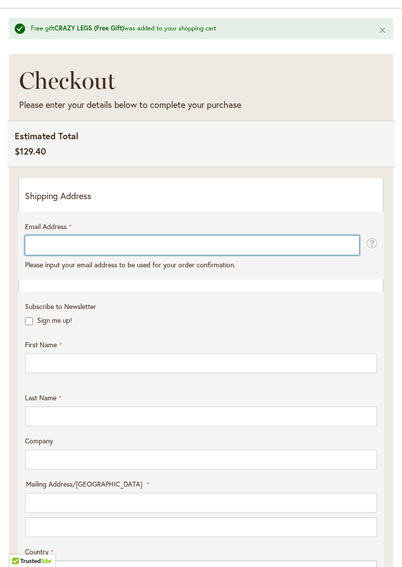
click at [67, 245] on input "Email Address" at bounding box center [192, 245] width 334 height 20
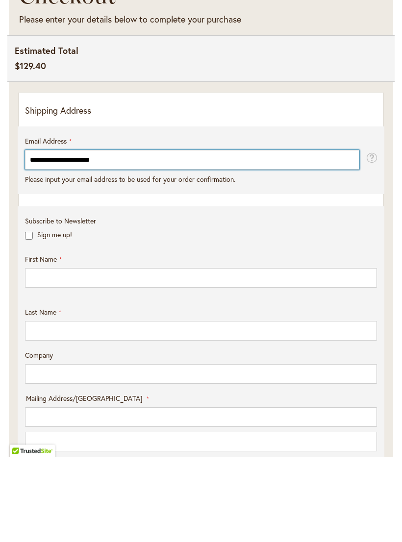
type input "**********"
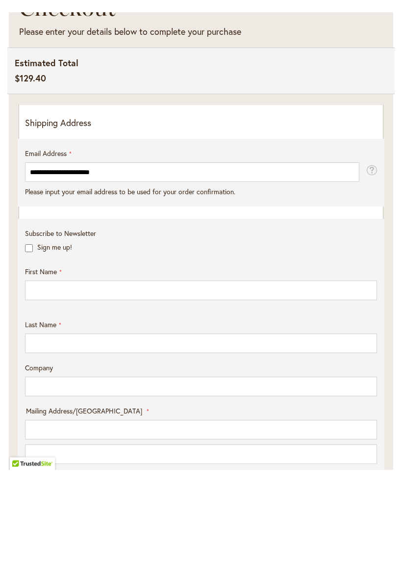
scroll to position [239, 0]
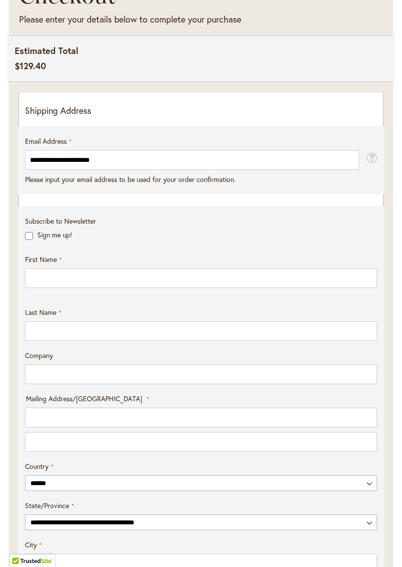
click at [52, 202] on div "**********" at bounding box center [201, 398] width 352 height 543
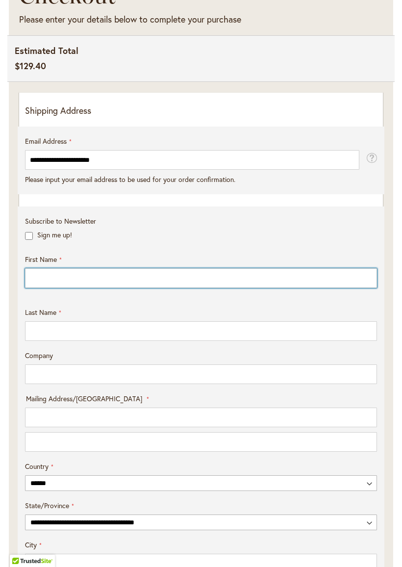
click at [58, 278] on input "First Name" at bounding box center [201, 278] width 352 height 20
click at [84, 279] on input "First Name" at bounding box center [201, 278] width 352 height 20
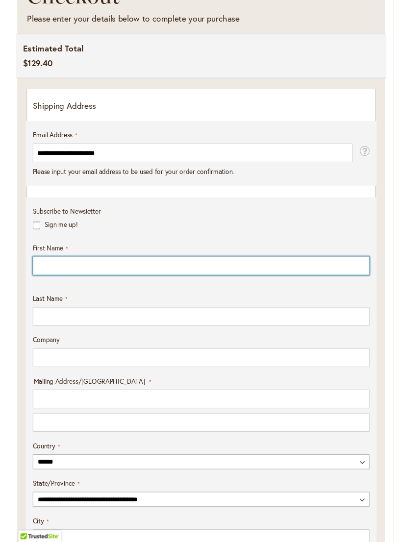
scroll to position [239, 0]
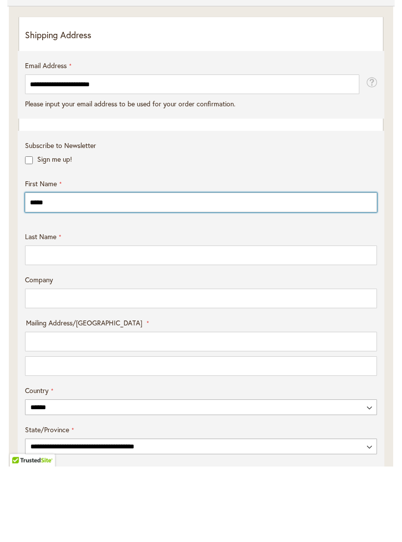
type input "*****"
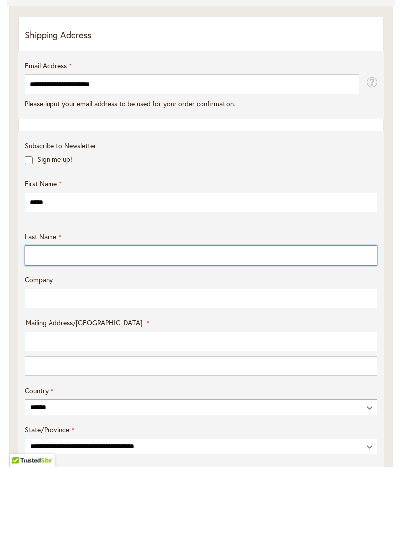
click at [60, 322] on input "Last Name" at bounding box center [201, 332] width 352 height 20
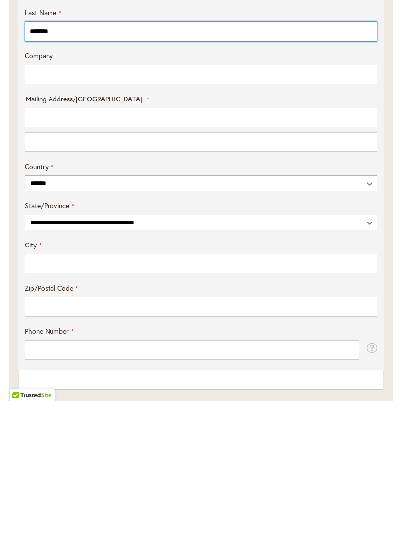
scroll to position [400, 0]
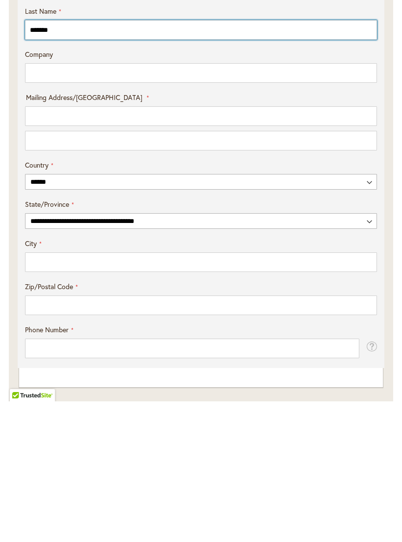
type input "*******"
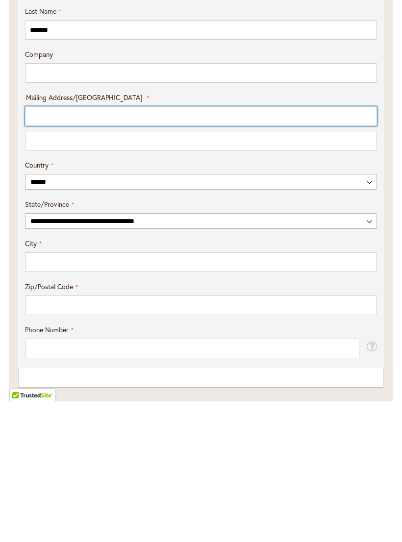
click at [55, 247] on input "Mailing Address/PO BOX: Line 1" at bounding box center [201, 257] width 352 height 20
type input "**********"
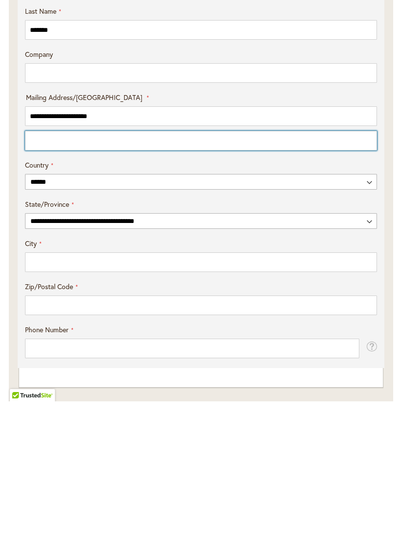
click at [65, 272] on input "Mailing Address/PO BOX: Line 2" at bounding box center [201, 282] width 352 height 20
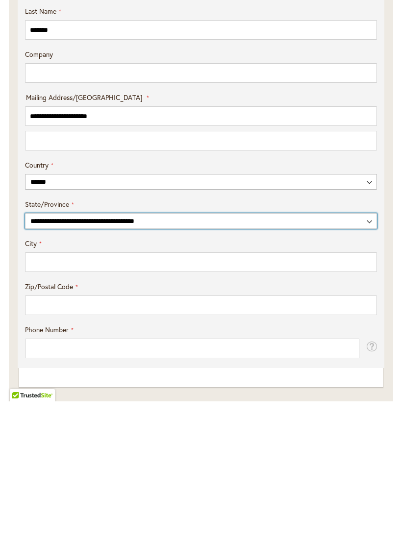
click at [123, 354] on select "**********" at bounding box center [201, 362] width 352 height 16
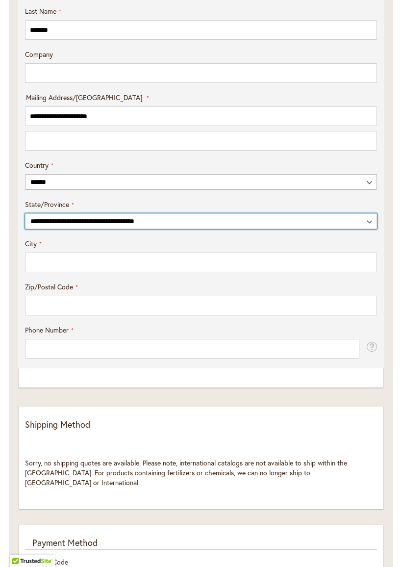
select select "**"
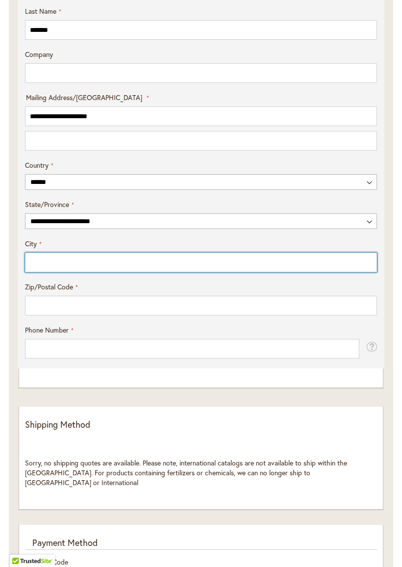
click at [65, 257] on input "City" at bounding box center [201, 263] width 352 height 20
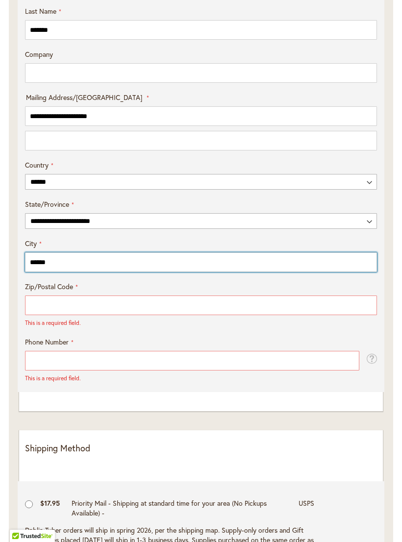
type input "******"
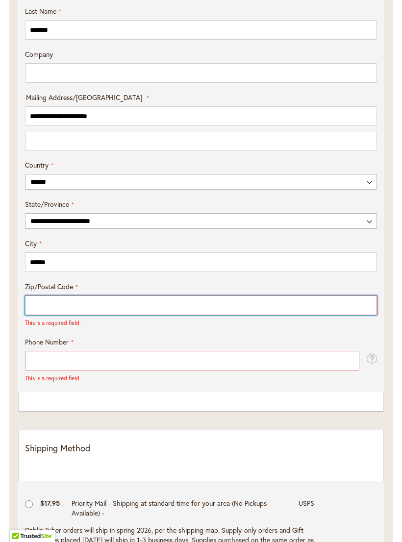
click at [83, 302] on input "Zip/Postal Code" at bounding box center [201, 306] width 352 height 20
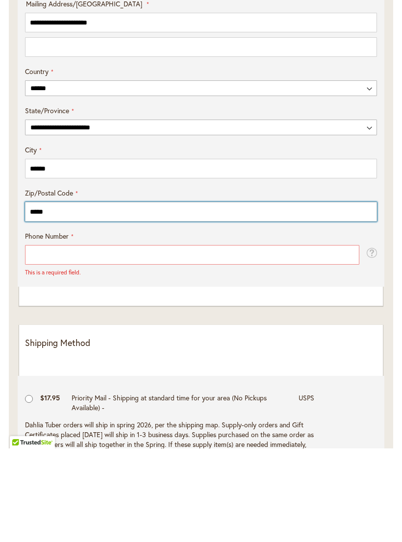
type input "*****"
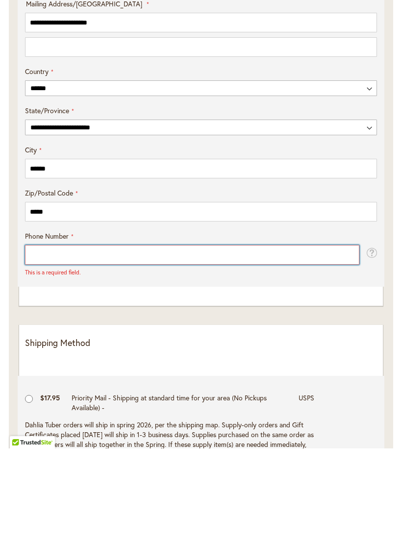
click at [71, 339] on input "Phone Number" at bounding box center [192, 349] width 334 height 20
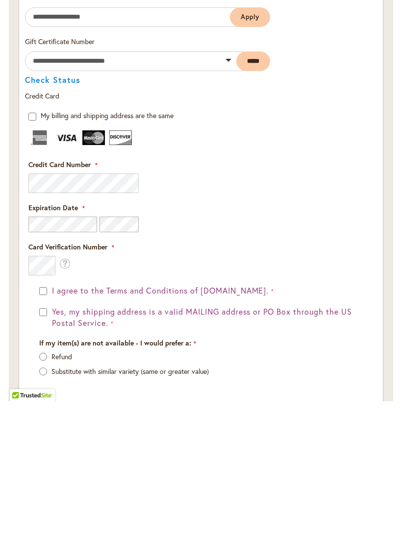
scroll to position [1128, 0]
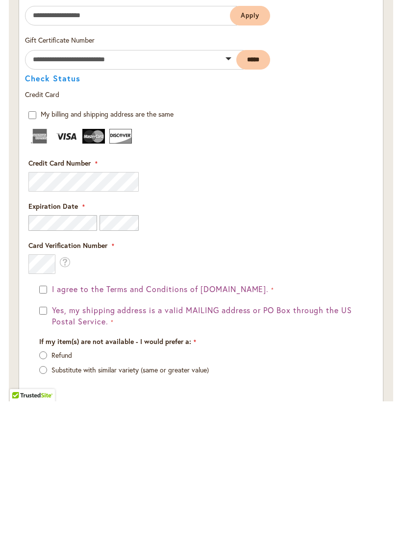
type input "**********"
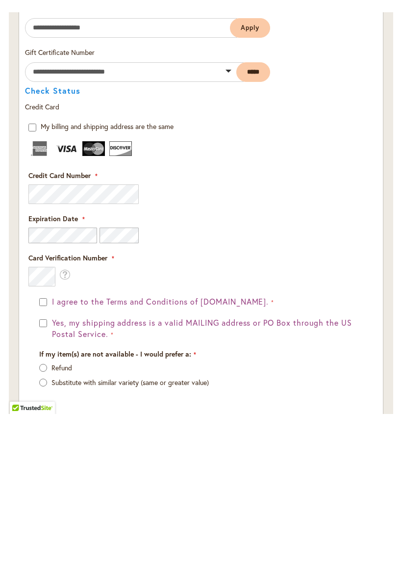
scroll to position [1270, 0]
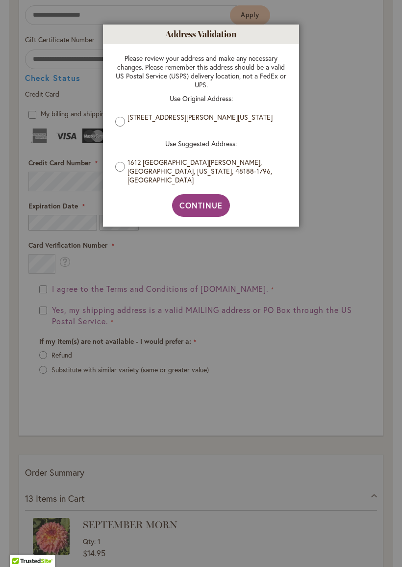
click at [205, 205] on button "Continue" at bounding box center [201, 205] width 58 height 23
type input "******"
type input "**********"
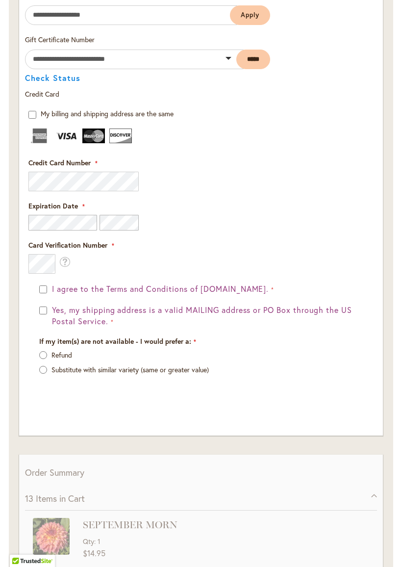
click at [68, 187] on fieldset "Payment Information Payment Method Discount Code Enter discount code Apply Gift…" at bounding box center [201, 189] width 352 height 449
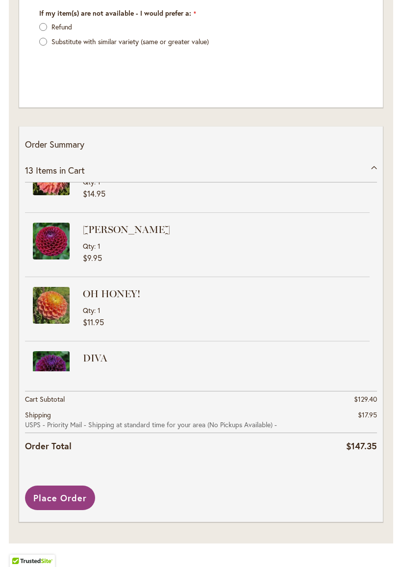
scroll to position [30, 0]
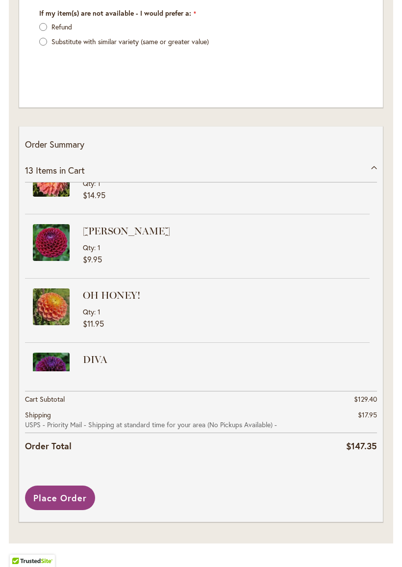
click at [71, 492] on span "Place Order" at bounding box center [59, 498] width 53 height 12
